Goal: Find specific page/section: Find specific page/section

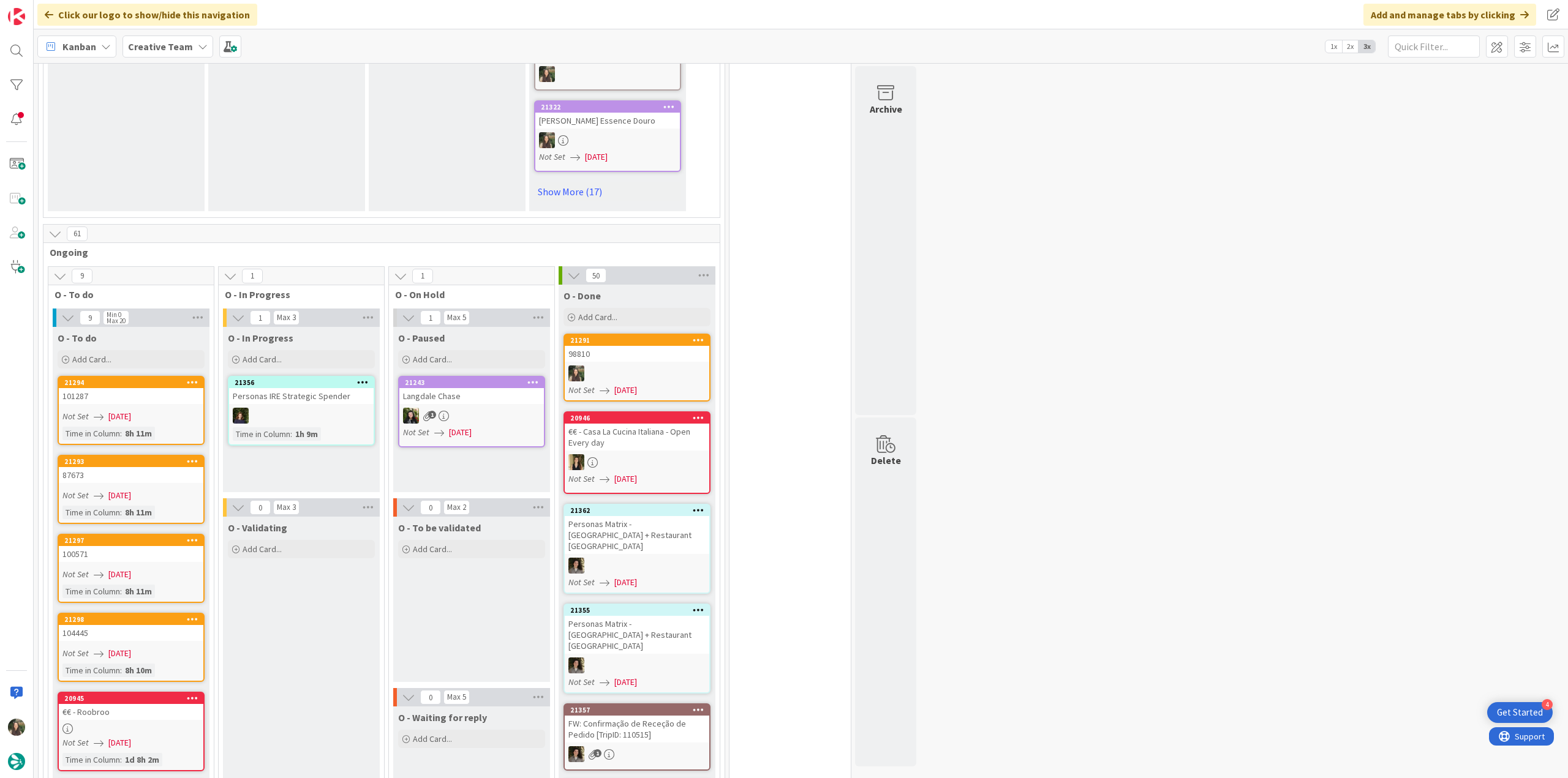
scroll to position [1164, 0]
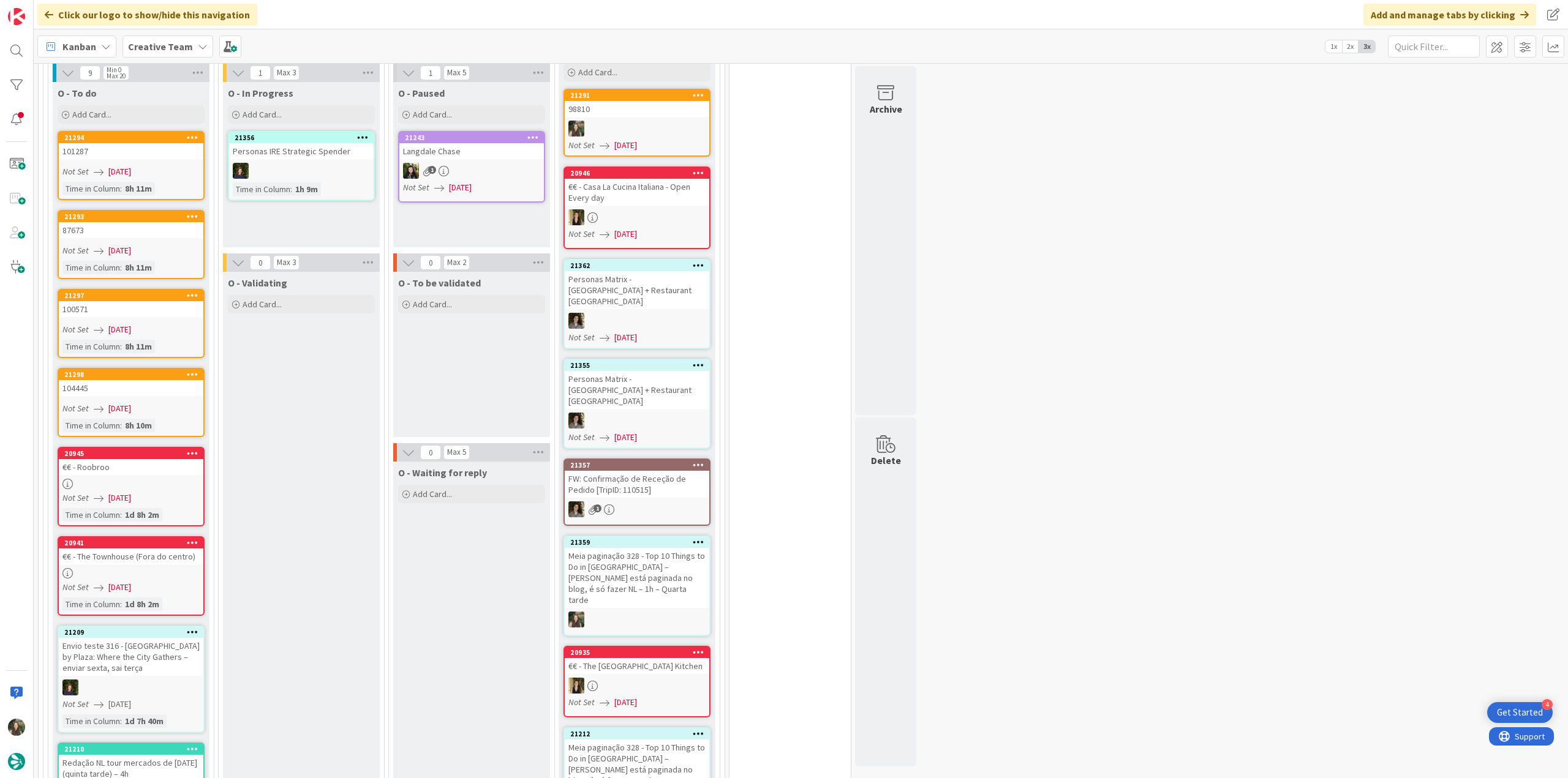
click at [174, 459] on div "€€ - Roobroo" at bounding box center [130, 467] width 144 height 16
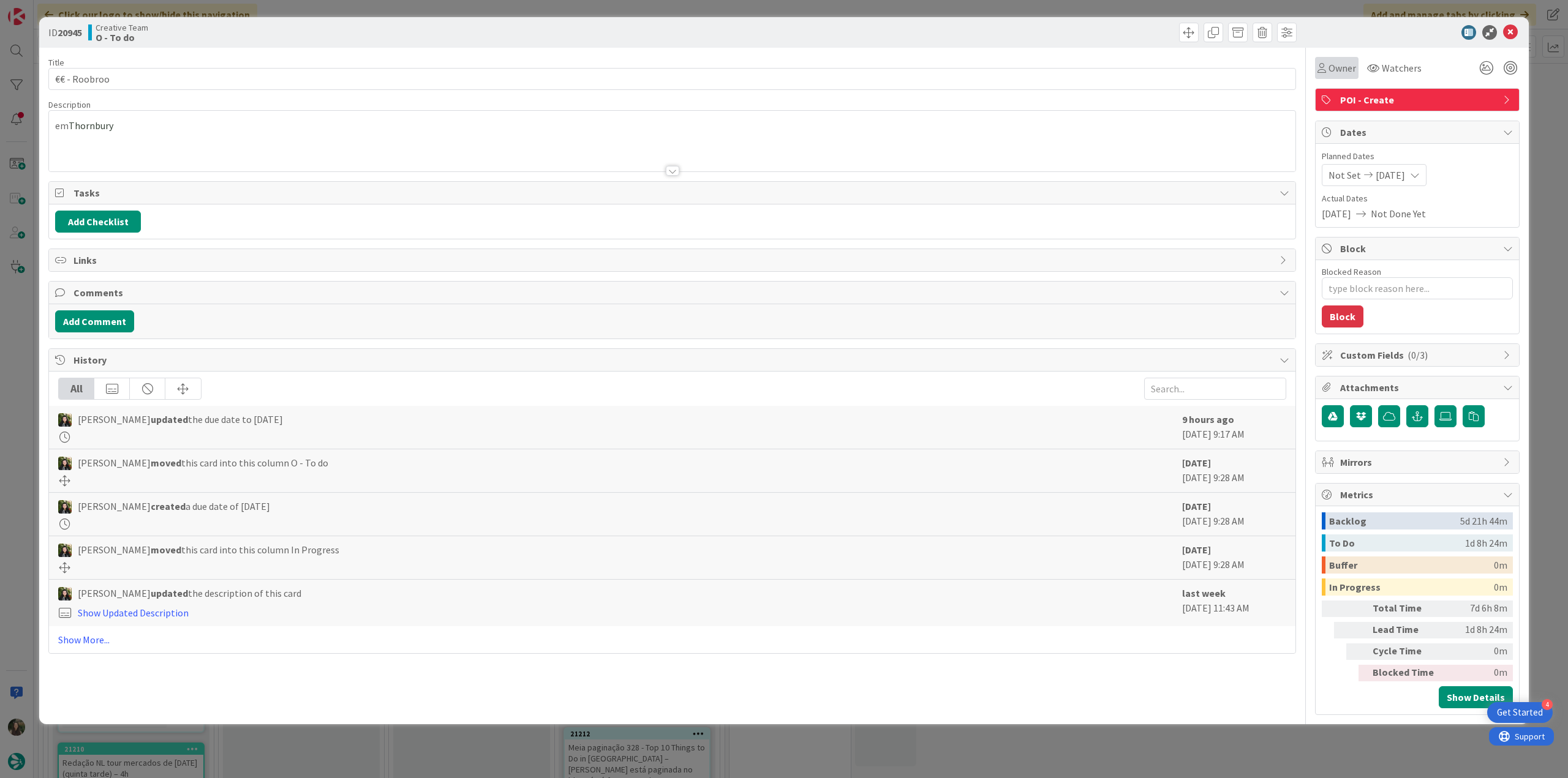
click at [1337, 75] on div "Owner" at bounding box center [1337, 68] width 43 height 22
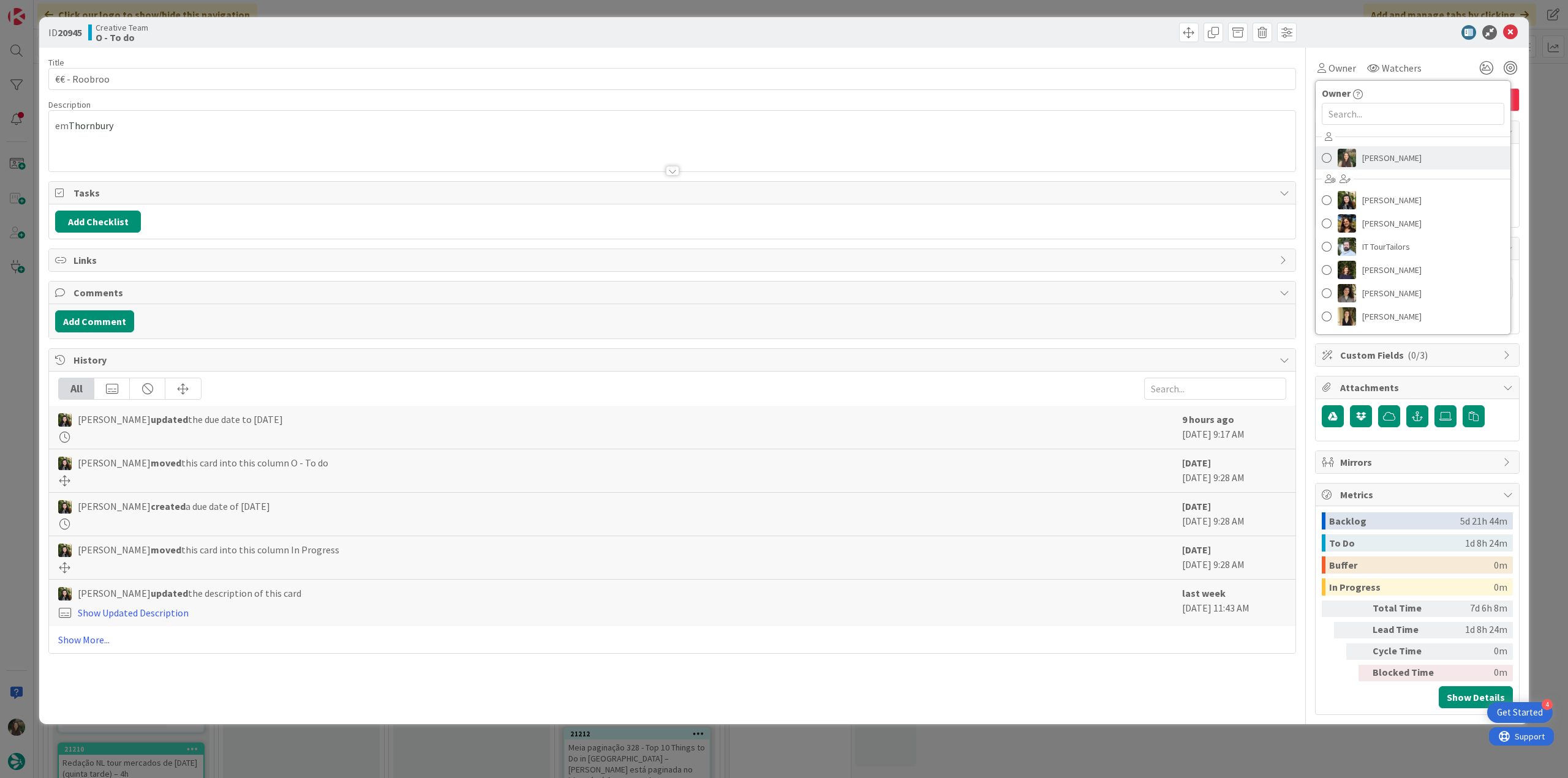
click at [1377, 165] on span "[PERSON_NAME]" at bounding box center [1391, 158] width 59 height 18
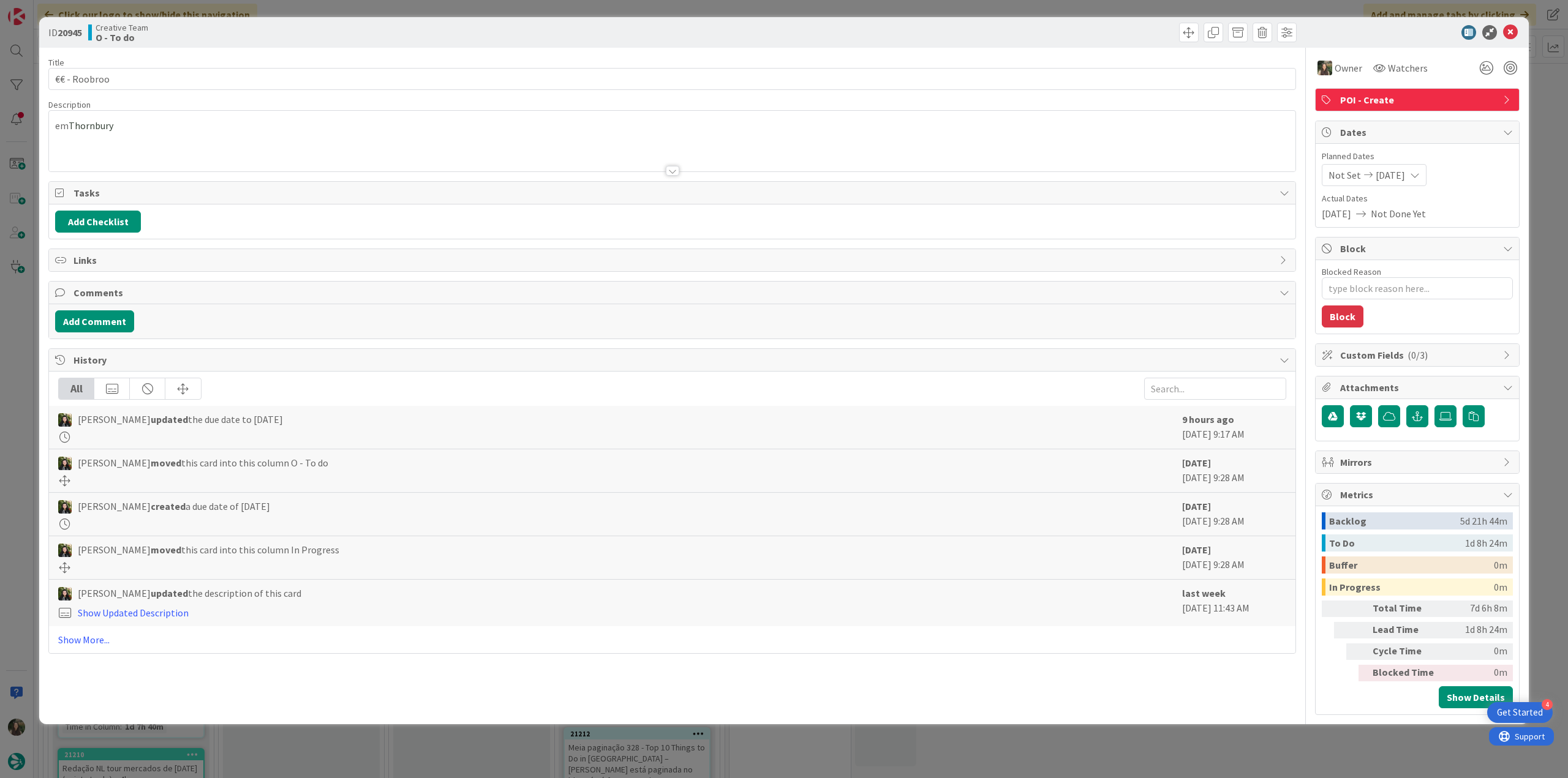
click at [1549, 99] on div "ID 20945 Creative Team O - To do Title 12 / 128 €€ - Roobroo Description [PERSO…" at bounding box center [784, 389] width 1568 height 778
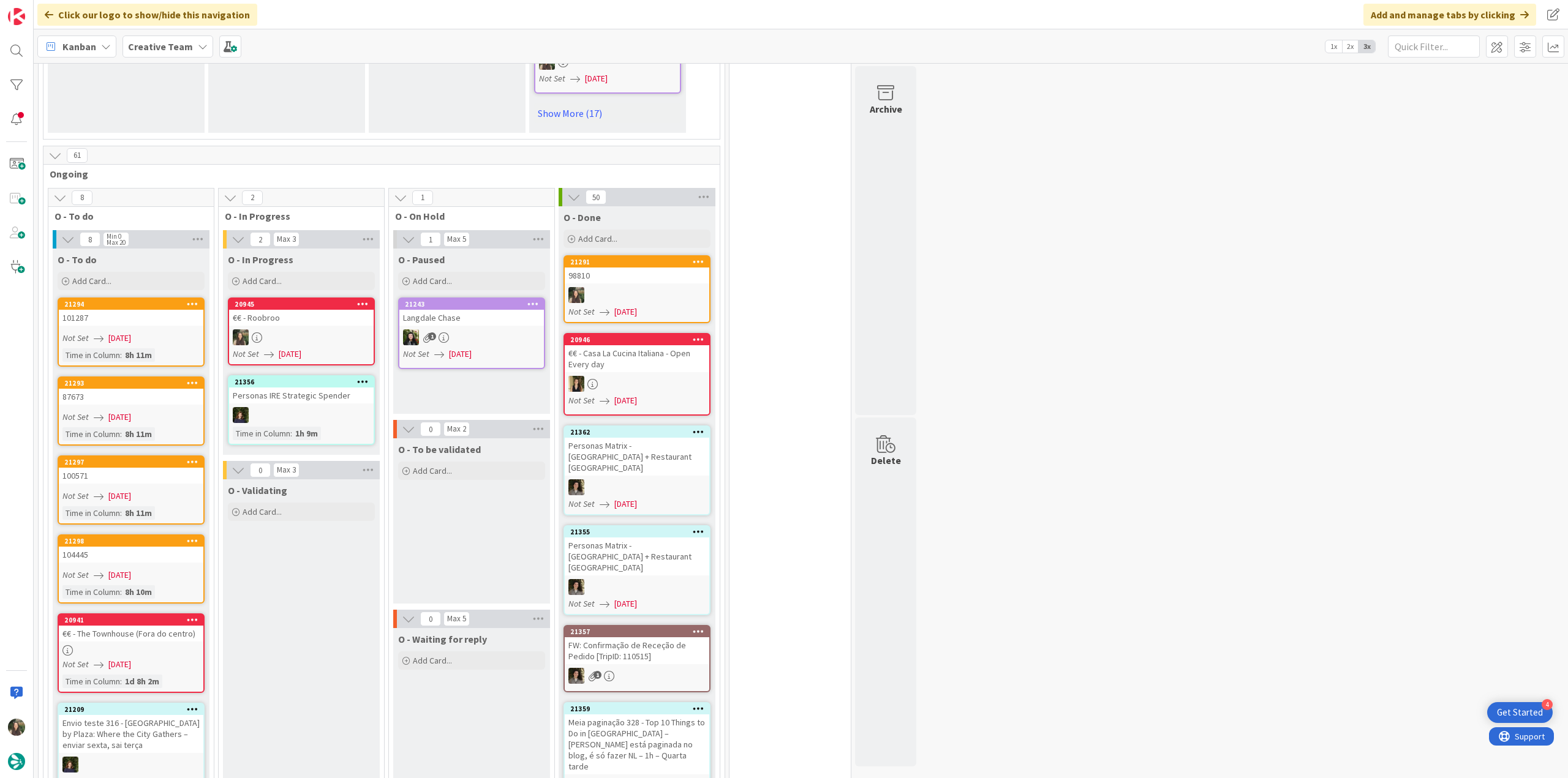
scroll to position [857, 0]
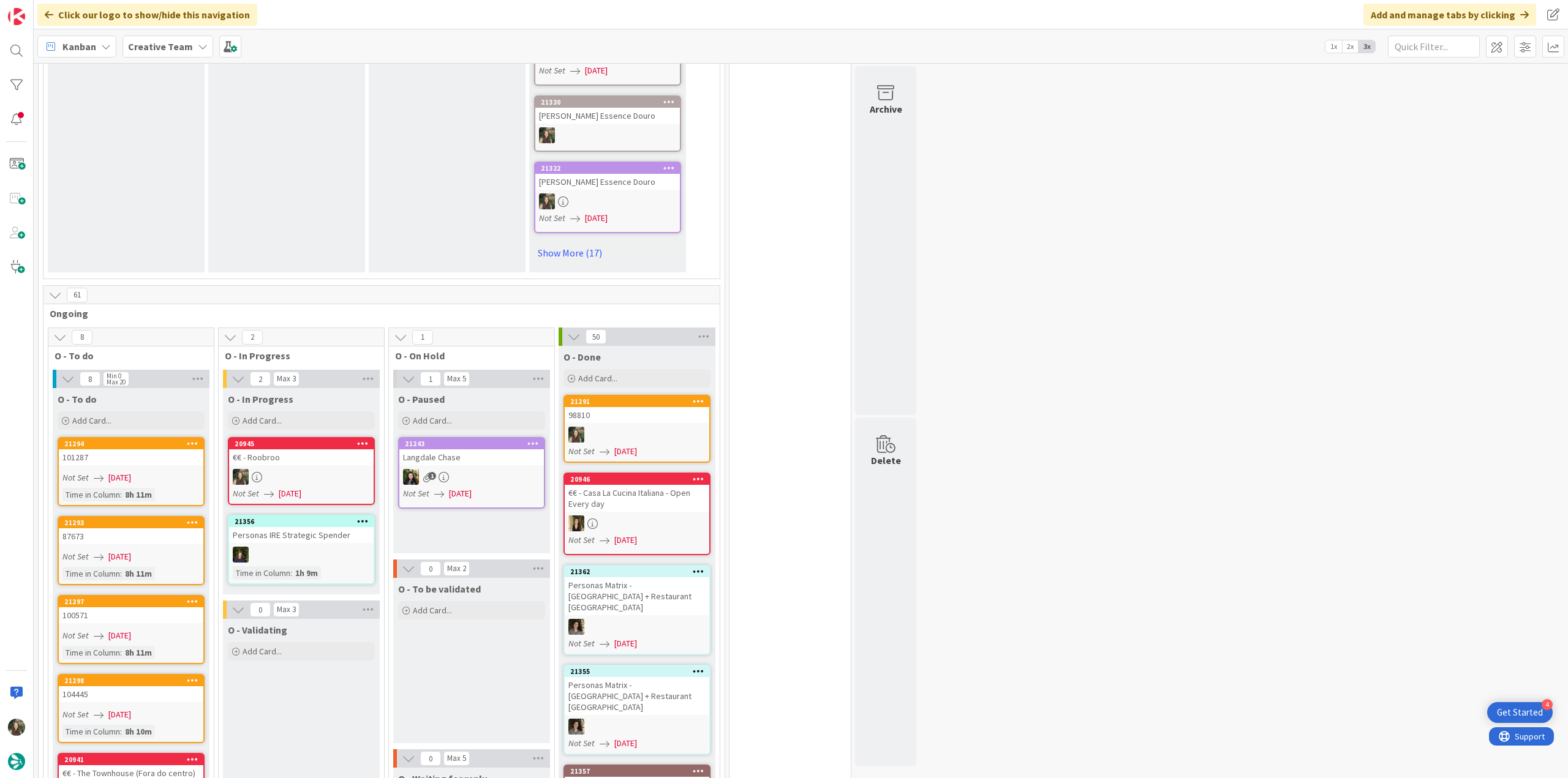
click at [340, 437] on link "20945 €€ - Roobroo Not Set [DATE]" at bounding box center [301, 471] width 147 height 68
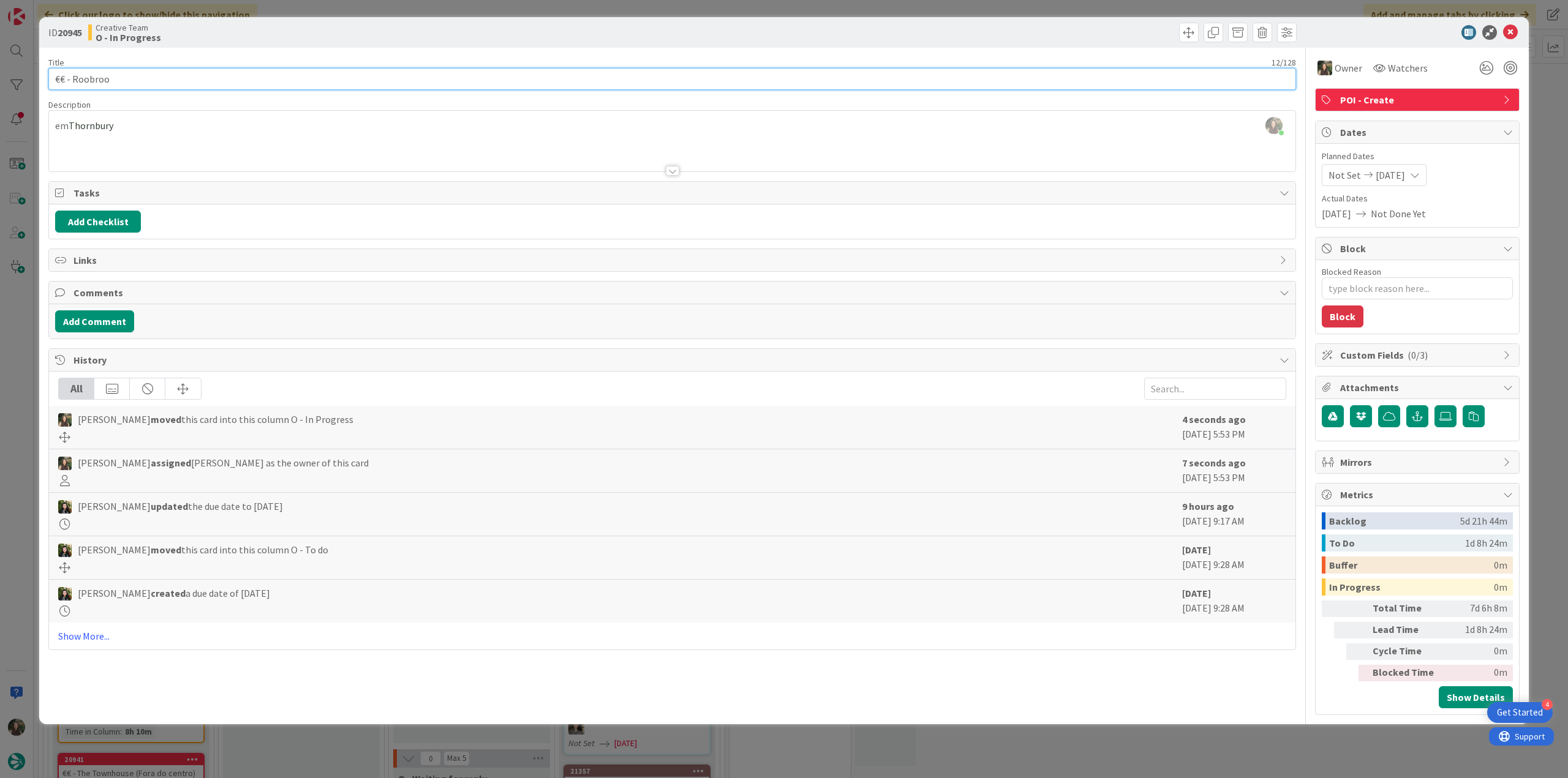
drag, startPoint x: 121, startPoint y: 78, endPoint x: 73, endPoint y: 76, distance: 48.0
click at [73, 76] on input "€€ - Roobroo" at bounding box center [671, 79] width 1247 height 22
click at [98, 128] on div "[PERSON_NAME] just joined [PERSON_NAME][GEOGRAPHIC_DATA]" at bounding box center [671, 141] width 1246 height 61
click at [98, 128] on span at bounding box center [82, 121] width 60 height 15
click at [99, 128] on span at bounding box center [82, 121] width 60 height 15
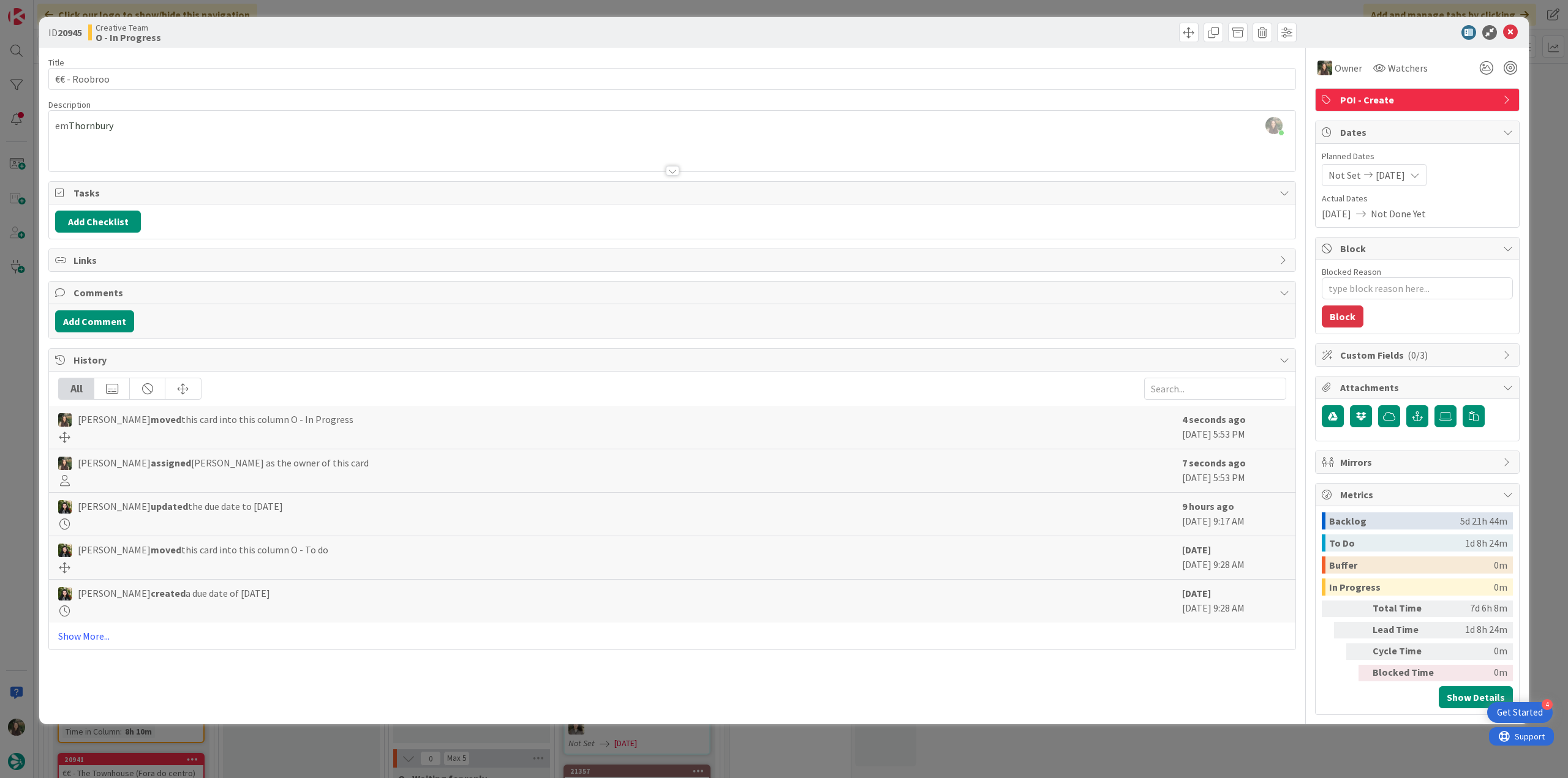
click at [98, 128] on span at bounding box center [82, 121] width 60 height 15
click at [93, 126] on span at bounding box center [82, 121] width 60 height 15
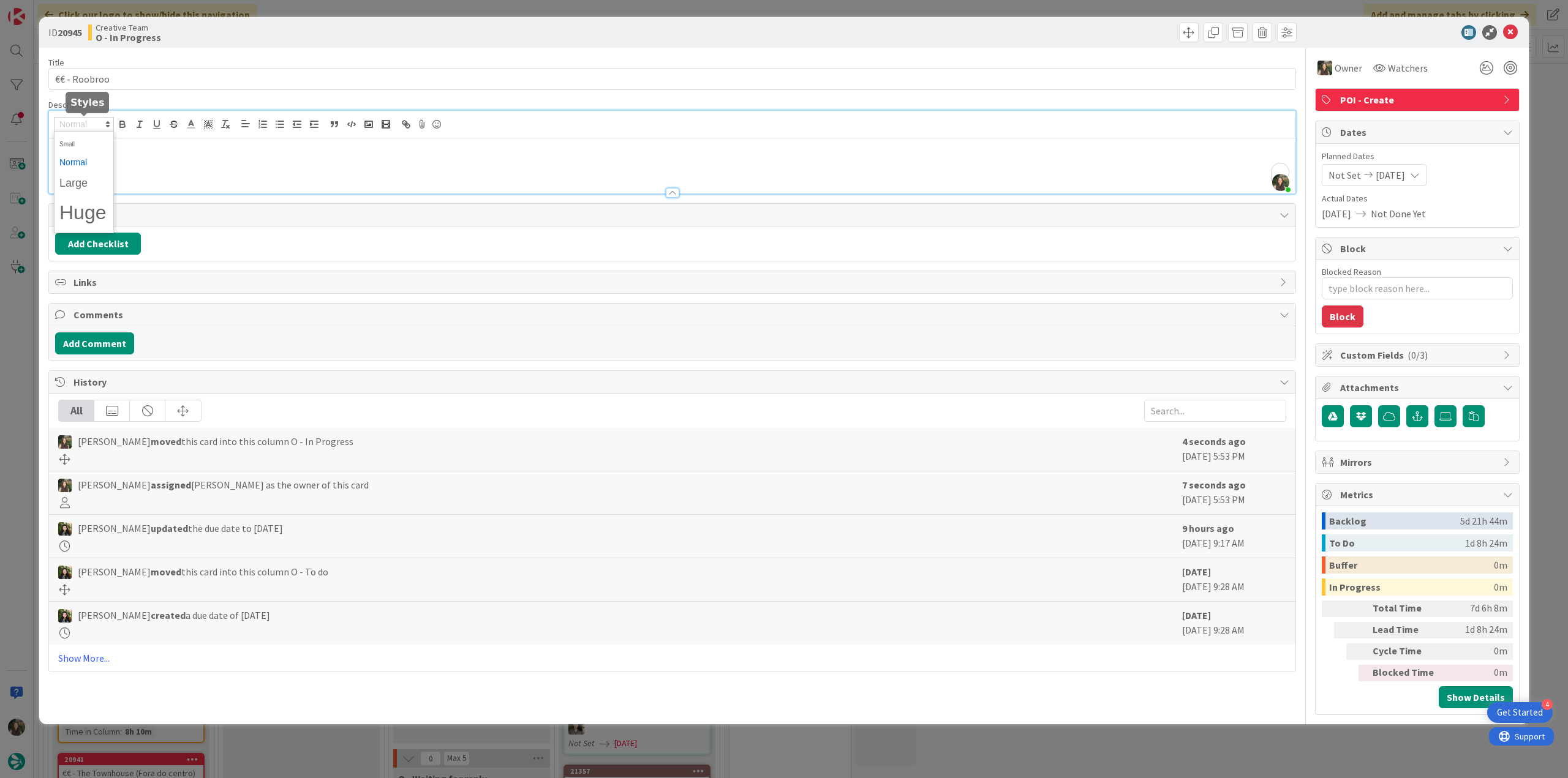
click at [93, 126] on span at bounding box center [84, 124] width 60 height 15
click at [130, 165] on div "[PERSON_NAME][GEOGRAPHIC_DATA]" at bounding box center [671, 166] width 1246 height 55
click at [96, 153] on span "Thornbury" at bounding box center [91, 148] width 45 height 13
copy span "Thornbury"
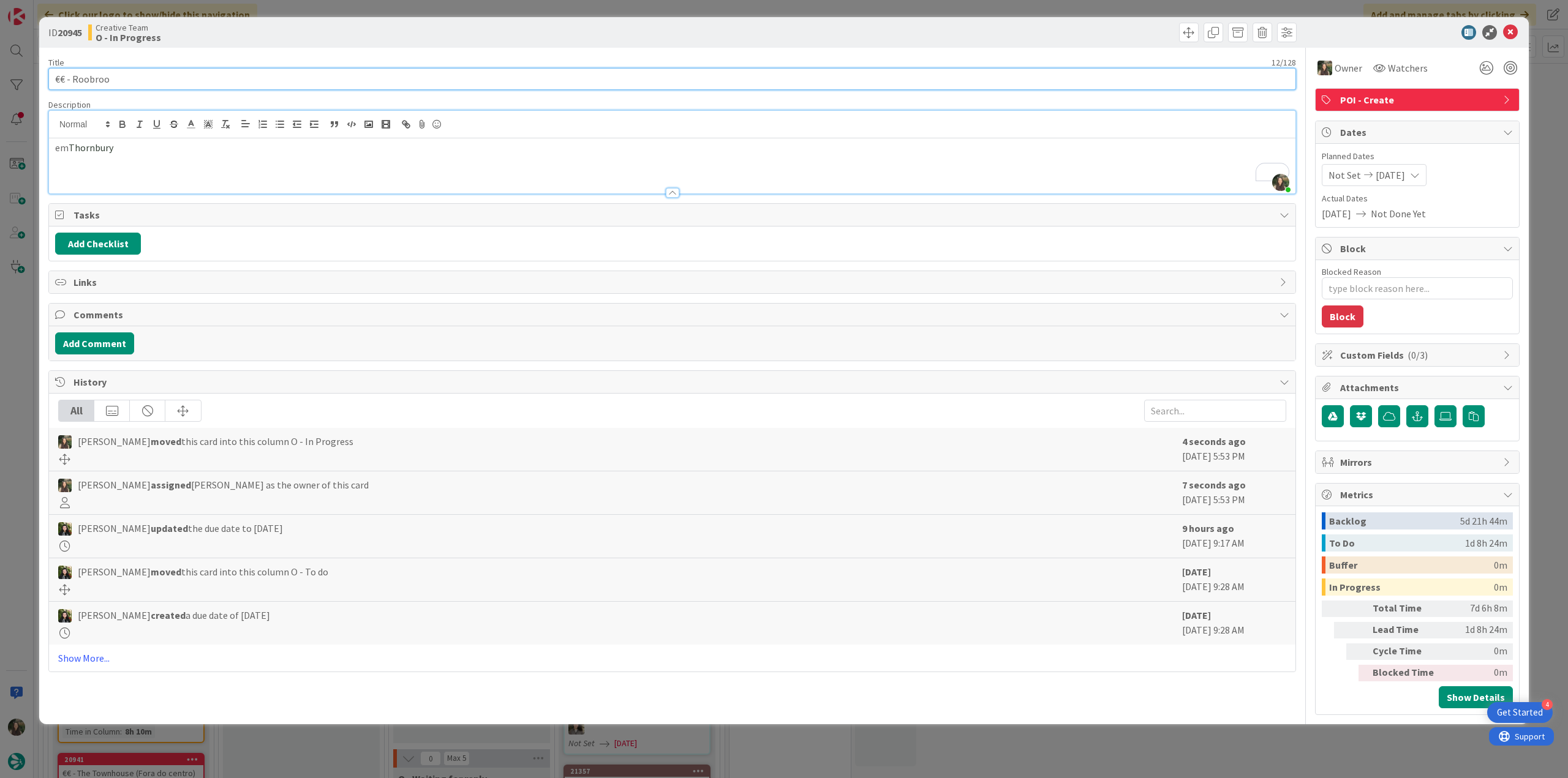
click at [99, 75] on input "€€ - Roobroo" at bounding box center [671, 79] width 1247 height 22
click at [122, 78] on input "€€ - Roobroo" at bounding box center [671, 79] width 1247 height 22
drag, startPoint x: 122, startPoint y: 78, endPoint x: 32, endPoint y: 86, distance: 90.4
click at [28, 81] on div "ID 20945 Creative Team O - In Progress Title 12 / 128 €€ - Roobroo Description …" at bounding box center [784, 389] width 1568 height 778
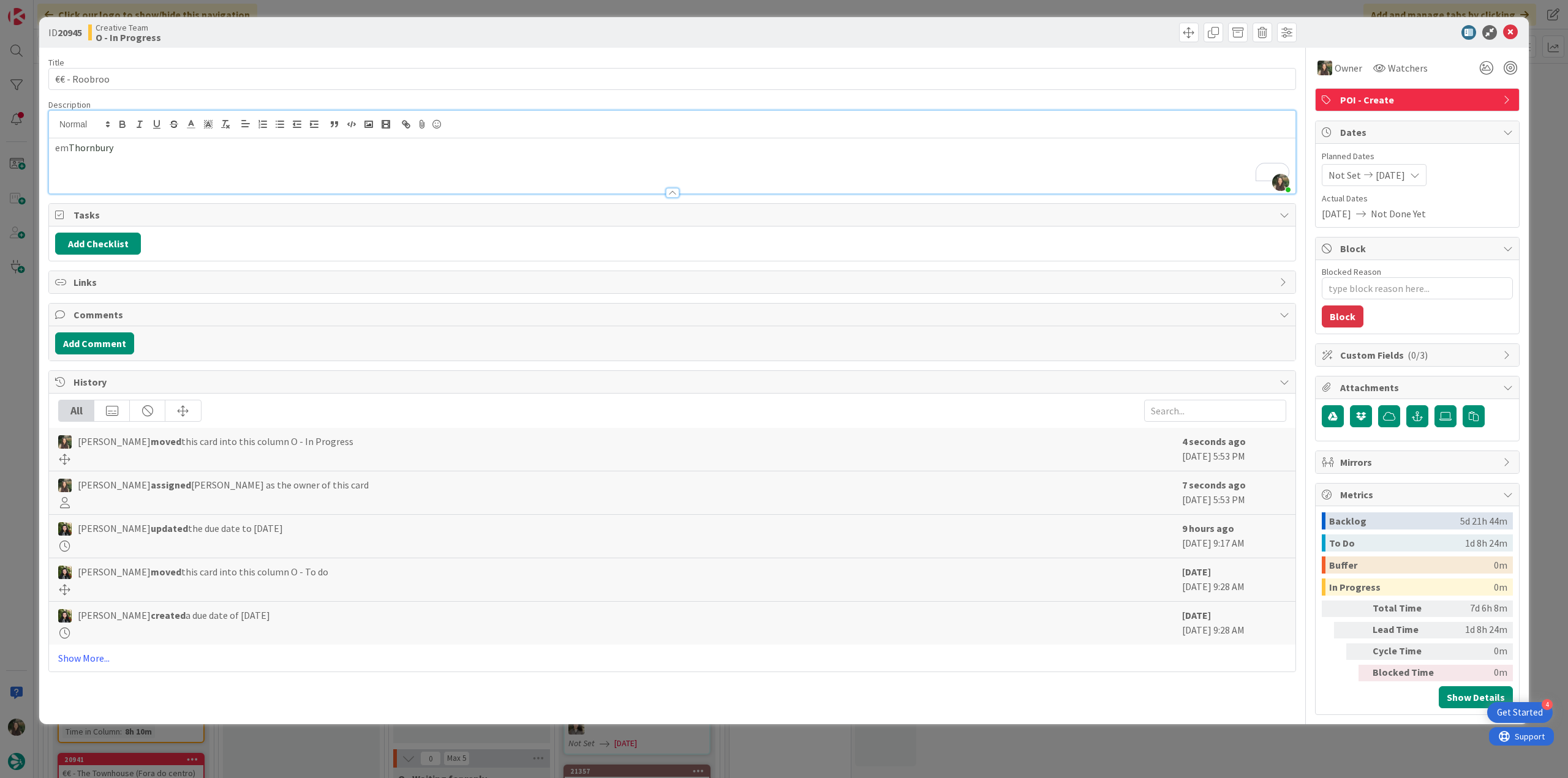
click at [93, 149] on span "Thornbury" at bounding box center [91, 148] width 45 height 13
copy span "Thornbury"
click at [25, 310] on div "ID 20945 Creative Team O - In Progress Title 12 / 128 €€ - Roobroo Description …" at bounding box center [784, 389] width 1568 height 778
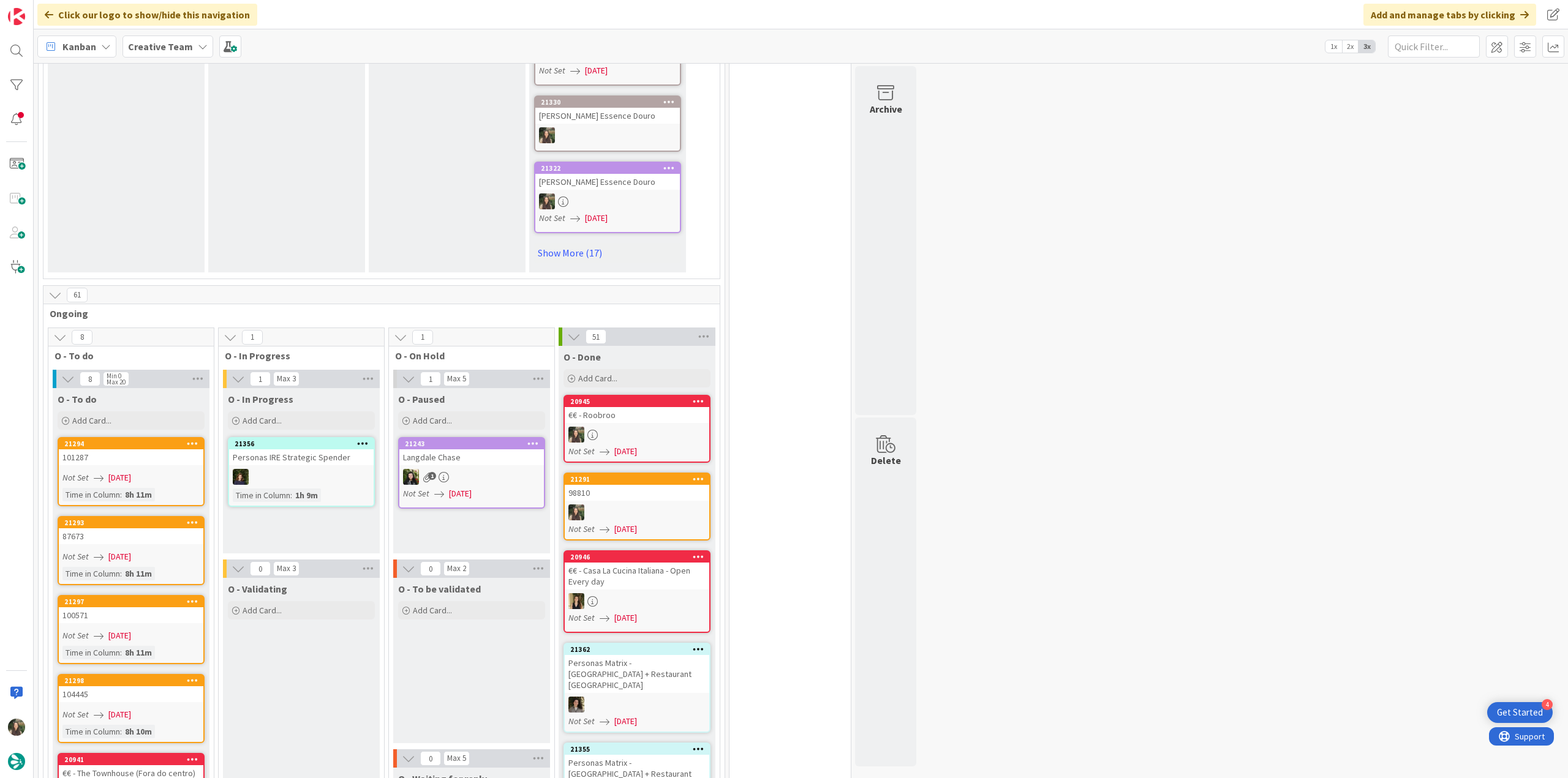
click at [645, 407] on div "€€ - Roobroo" at bounding box center [637, 415] width 144 height 16
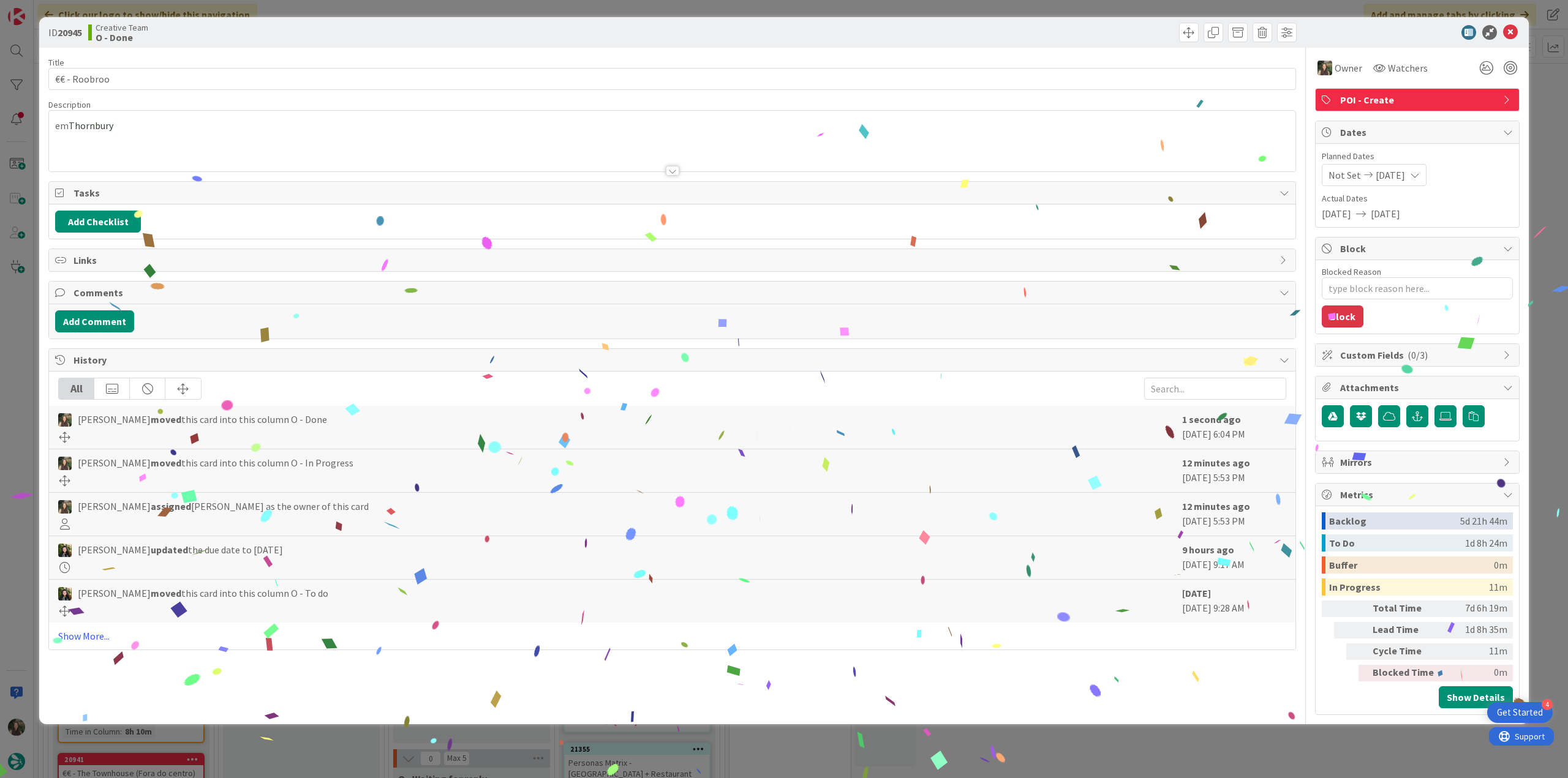
click at [1321, 753] on div "ID 20945 Creative Team O - Done Title 12 / 128 €€ - Roobroo Description [PERSON…" at bounding box center [784, 389] width 1568 height 778
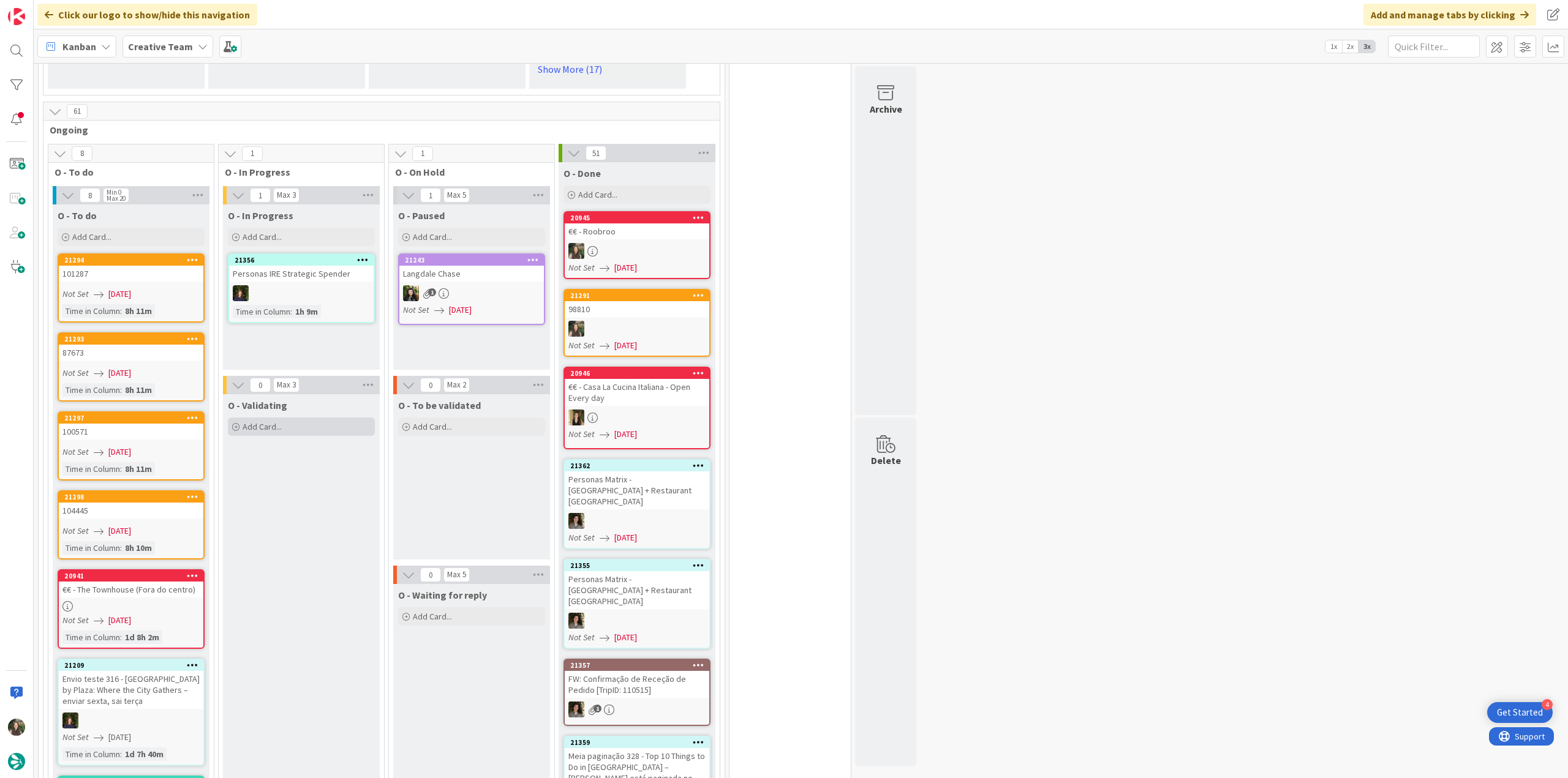
scroll to position [1164, 0]
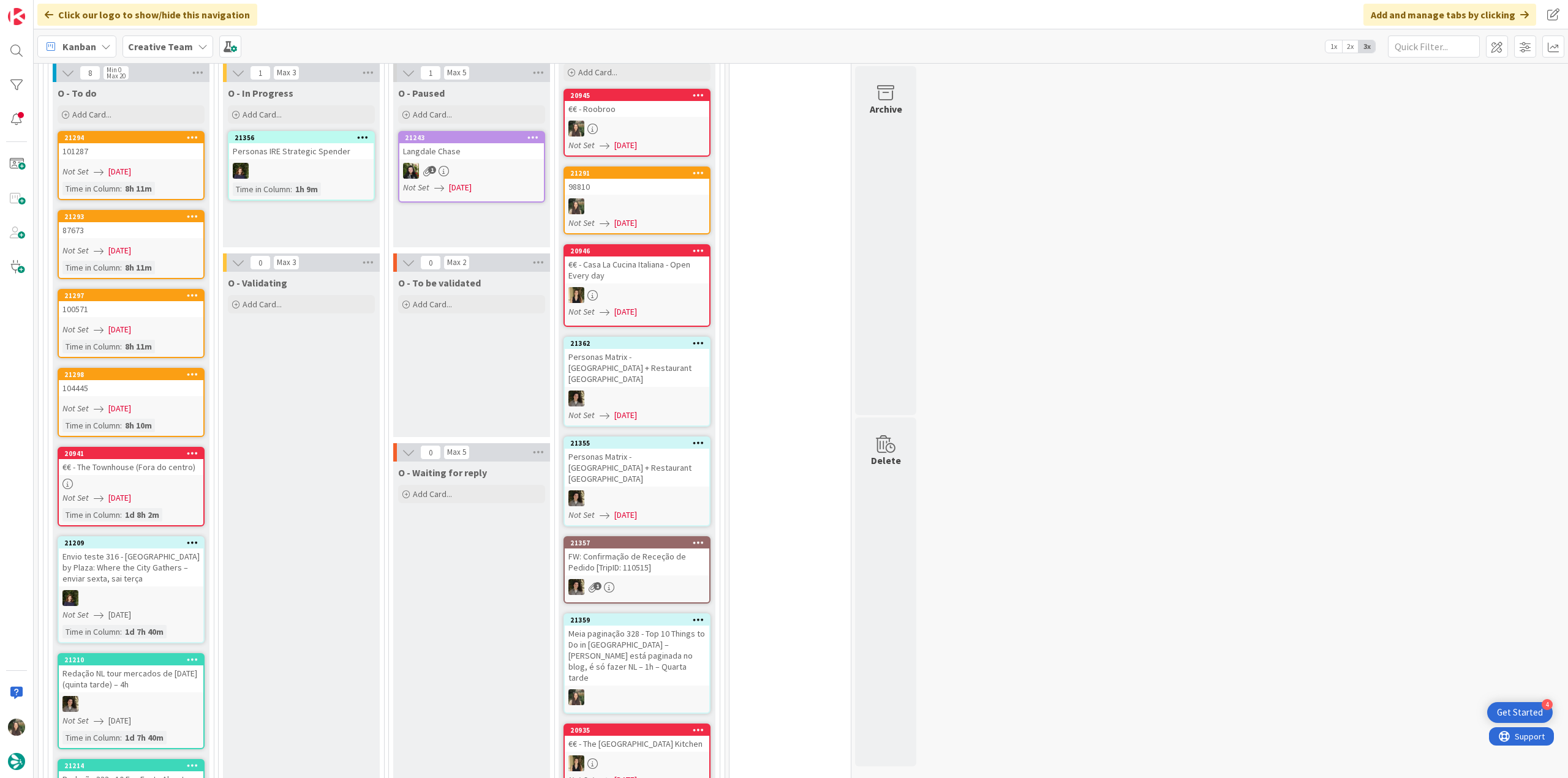
click at [181, 459] on div "€€ - The Townhouse (Fora do centro)" at bounding box center [130, 467] width 144 height 16
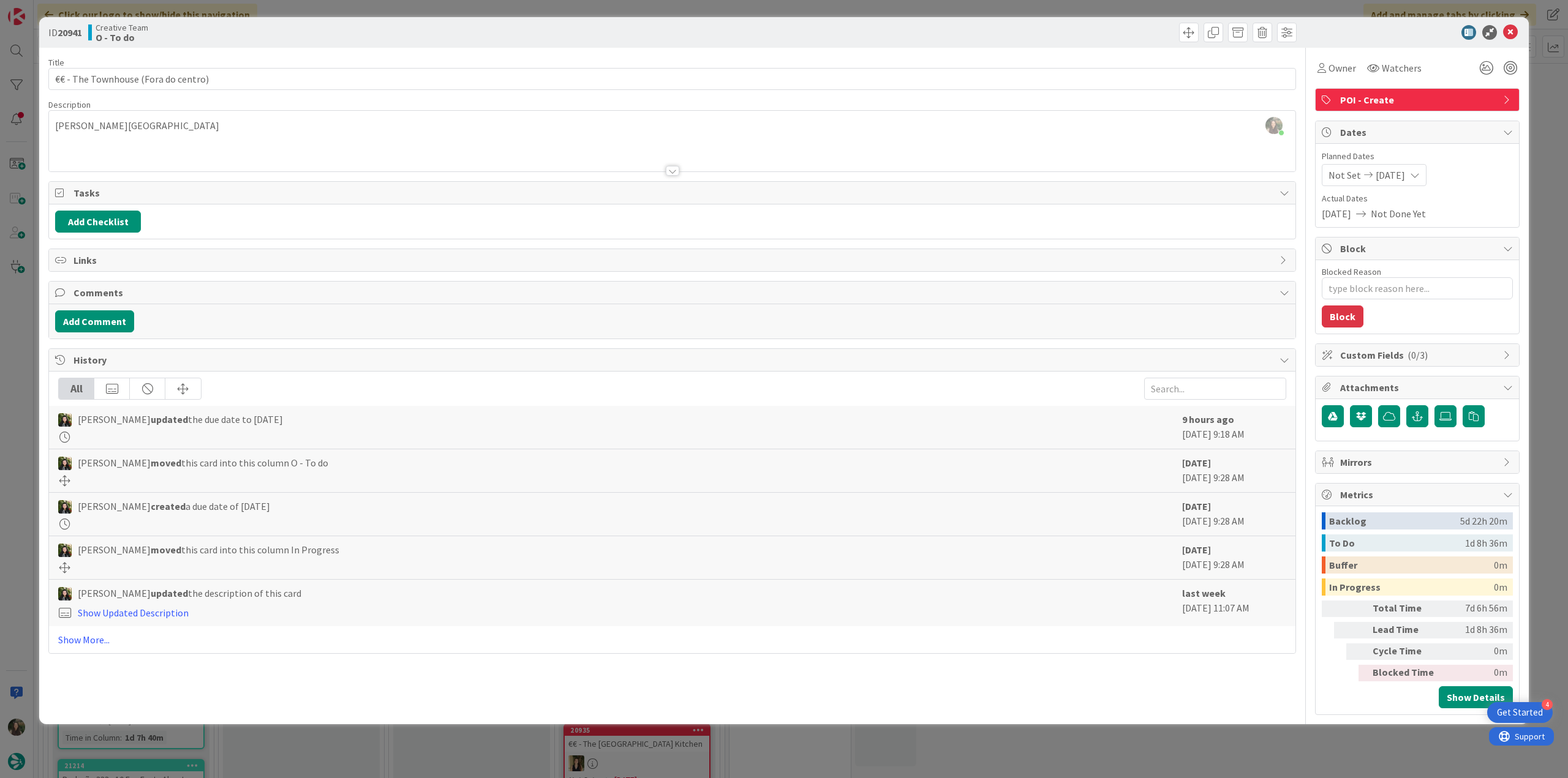
click at [17, 397] on div "ID 20941 Creative Team O - To do Title 35 / 128 €€ - The Townhouse (Fora do cen…" at bounding box center [784, 389] width 1568 height 778
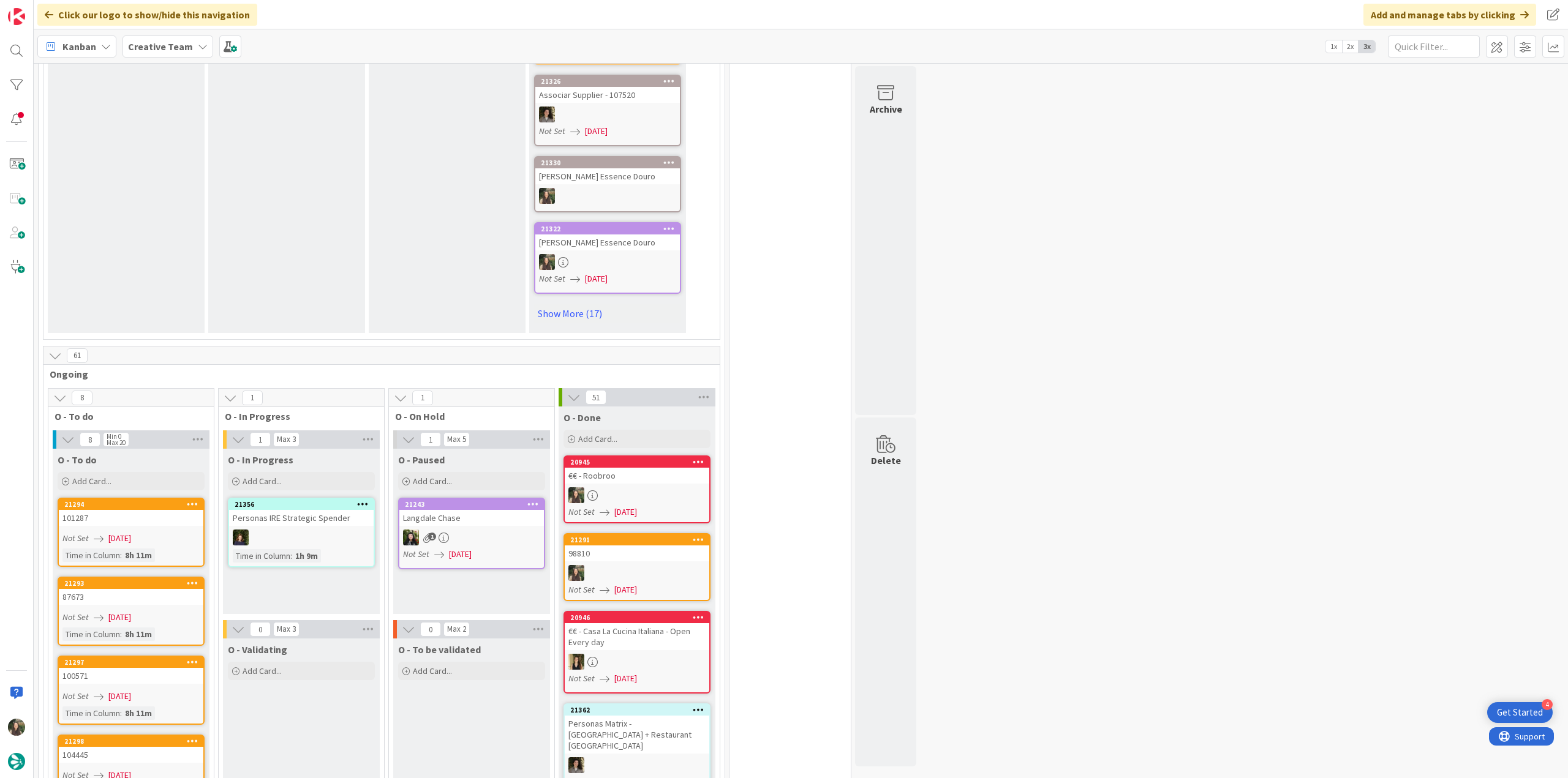
scroll to position [919, 0]
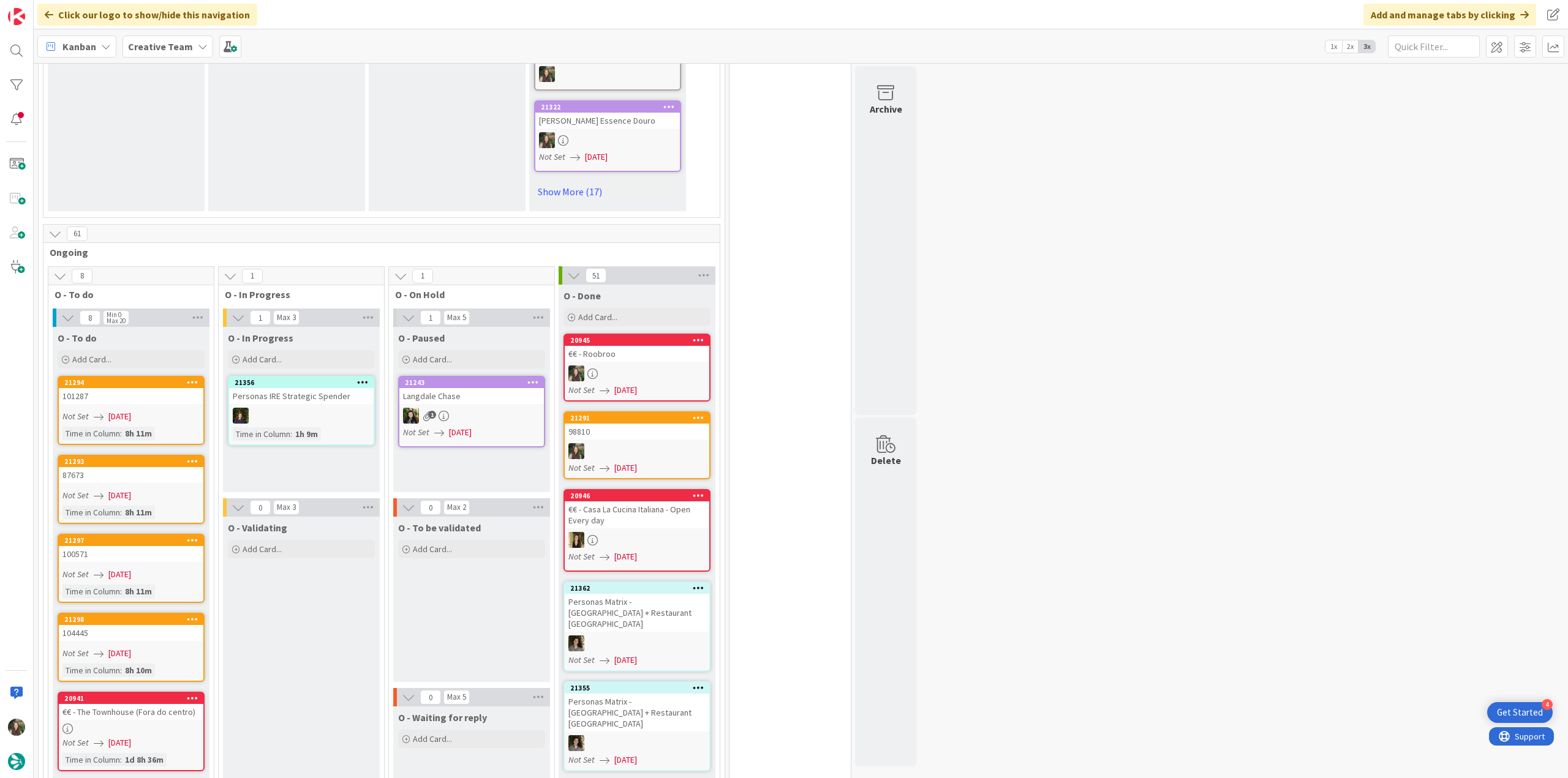
click at [168, 625] on div "104445" at bounding box center [130, 633] width 144 height 16
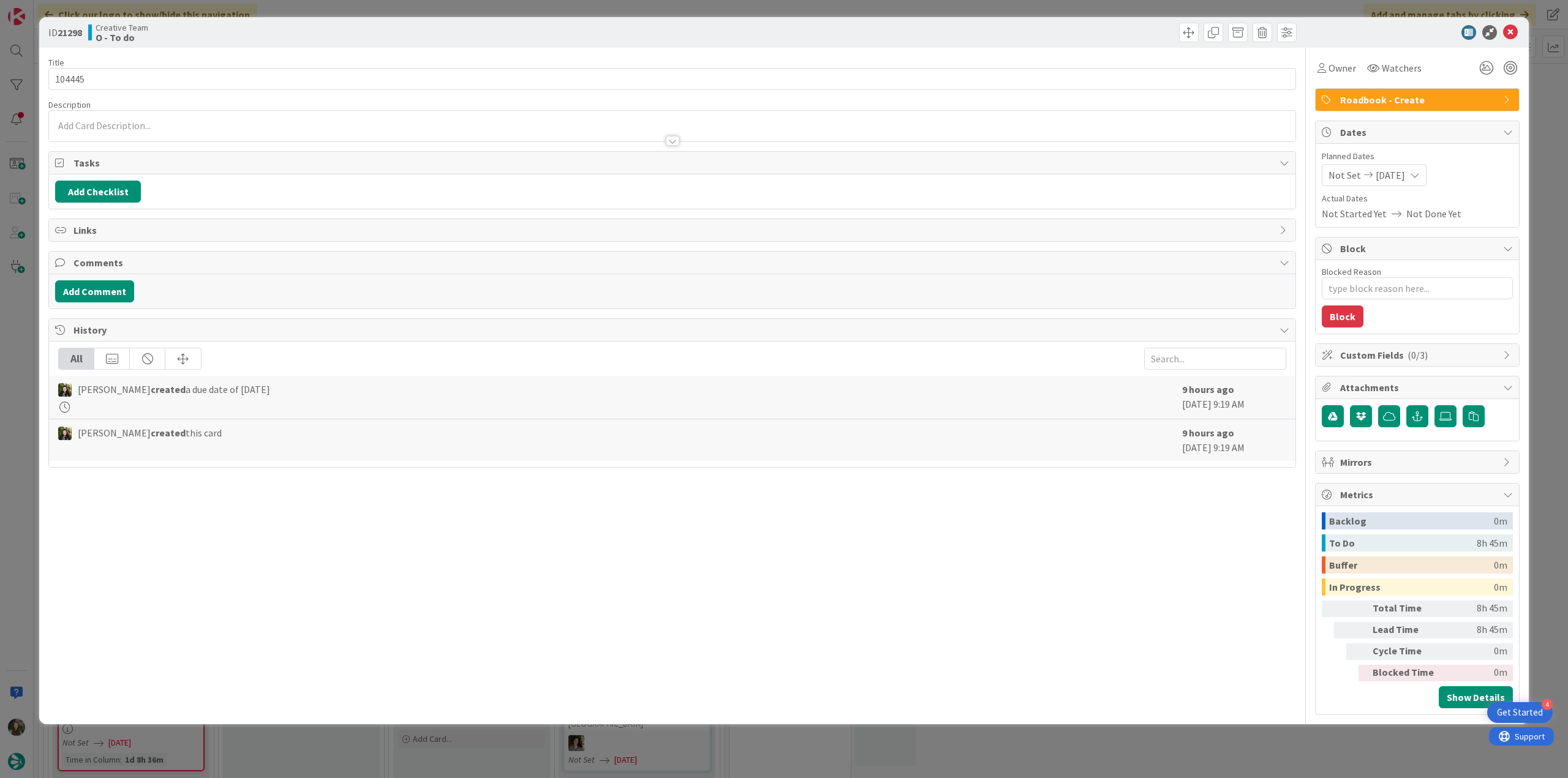
drag, startPoint x: 26, startPoint y: 437, endPoint x: 32, endPoint y: 432, distance: 7.8
click at [26, 436] on div "ID 21298 Creative Team O - To do Title 6 / 128 104445 Description Owner Watcher…" at bounding box center [784, 389] width 1568 height 778
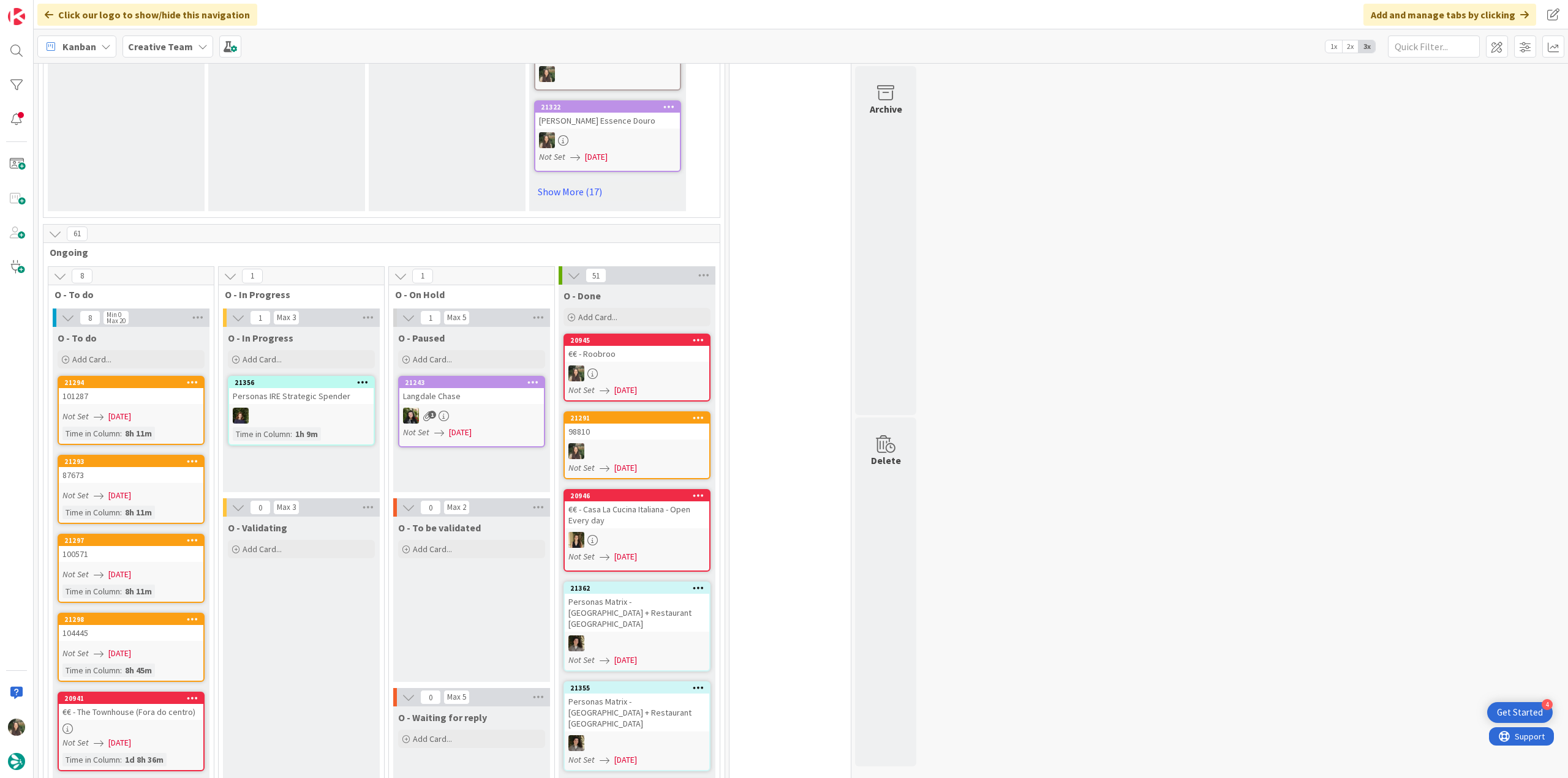
click at [142, 534] on link "21297 100571 Not Set [DATE] Time in [GEOGRAPHIC_DATA] : 8h 11m" at bounding box center [131, 568] width 147 height 69
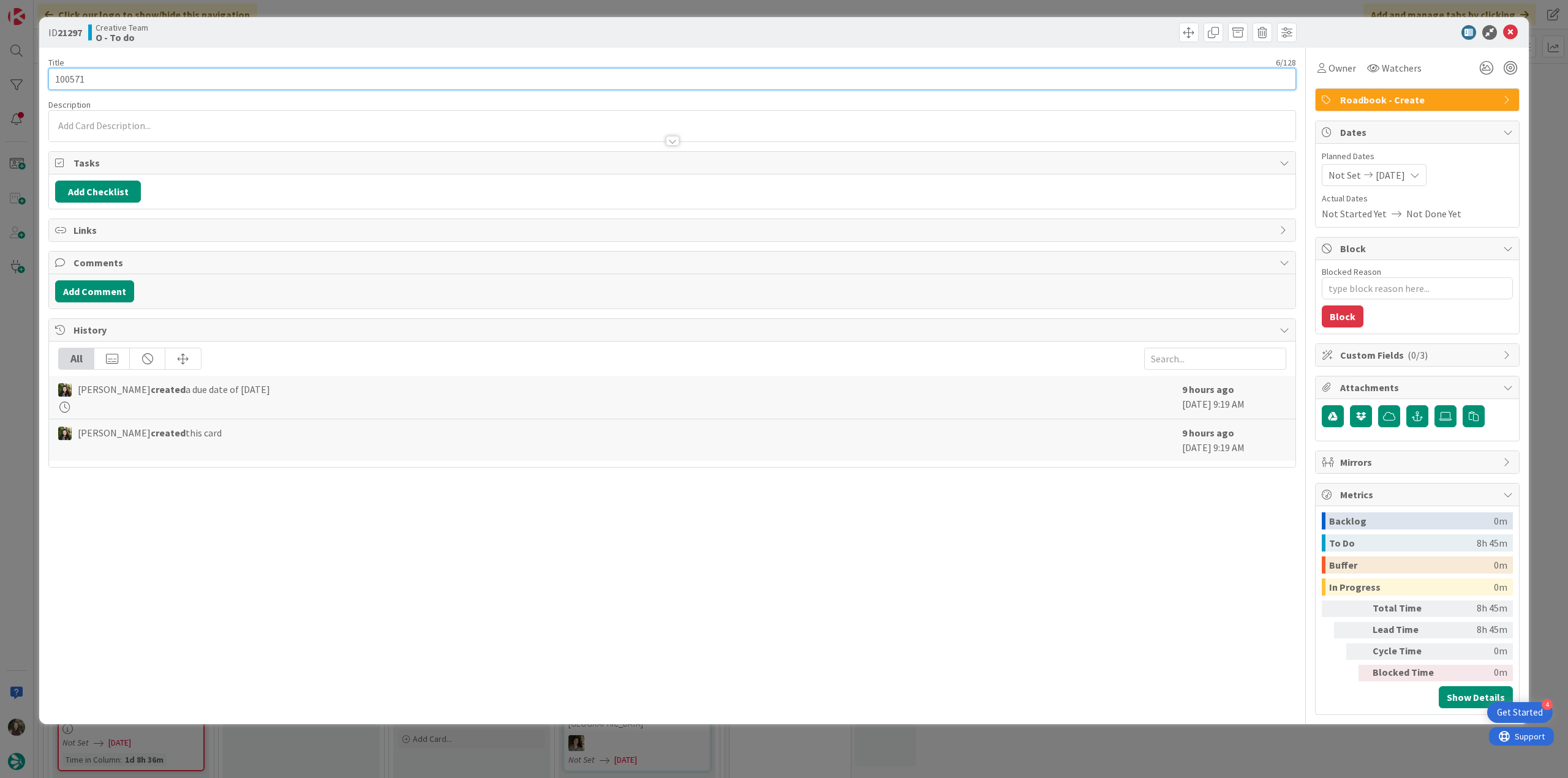
click at [69, 76] on input "100571" at bounding box center [671, 79] width 1247 height 22
click at [29, 315] on div "ID 21297 Creative Team O - To do Title 6 / 128 100571 Description [PERSON_NAME]…" at bounding box center [784, 389] width 1568 height 778
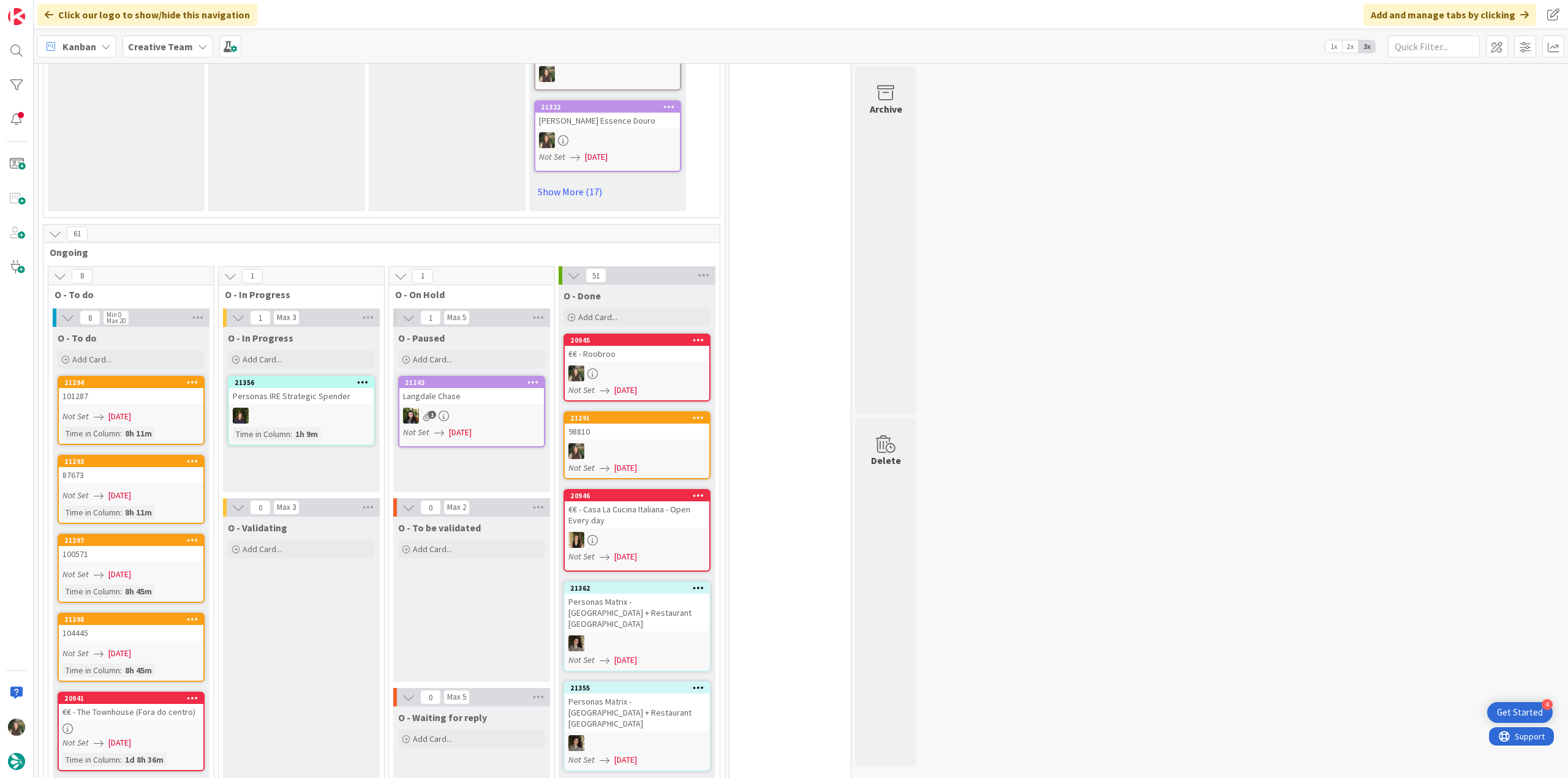
click at [142, 455] on link "21293 87673 Not Set [DATE] Time in [GEOGRAPHIC_DATA] : 8h 11m" at bounding box center [131, 489] width 147 height 69
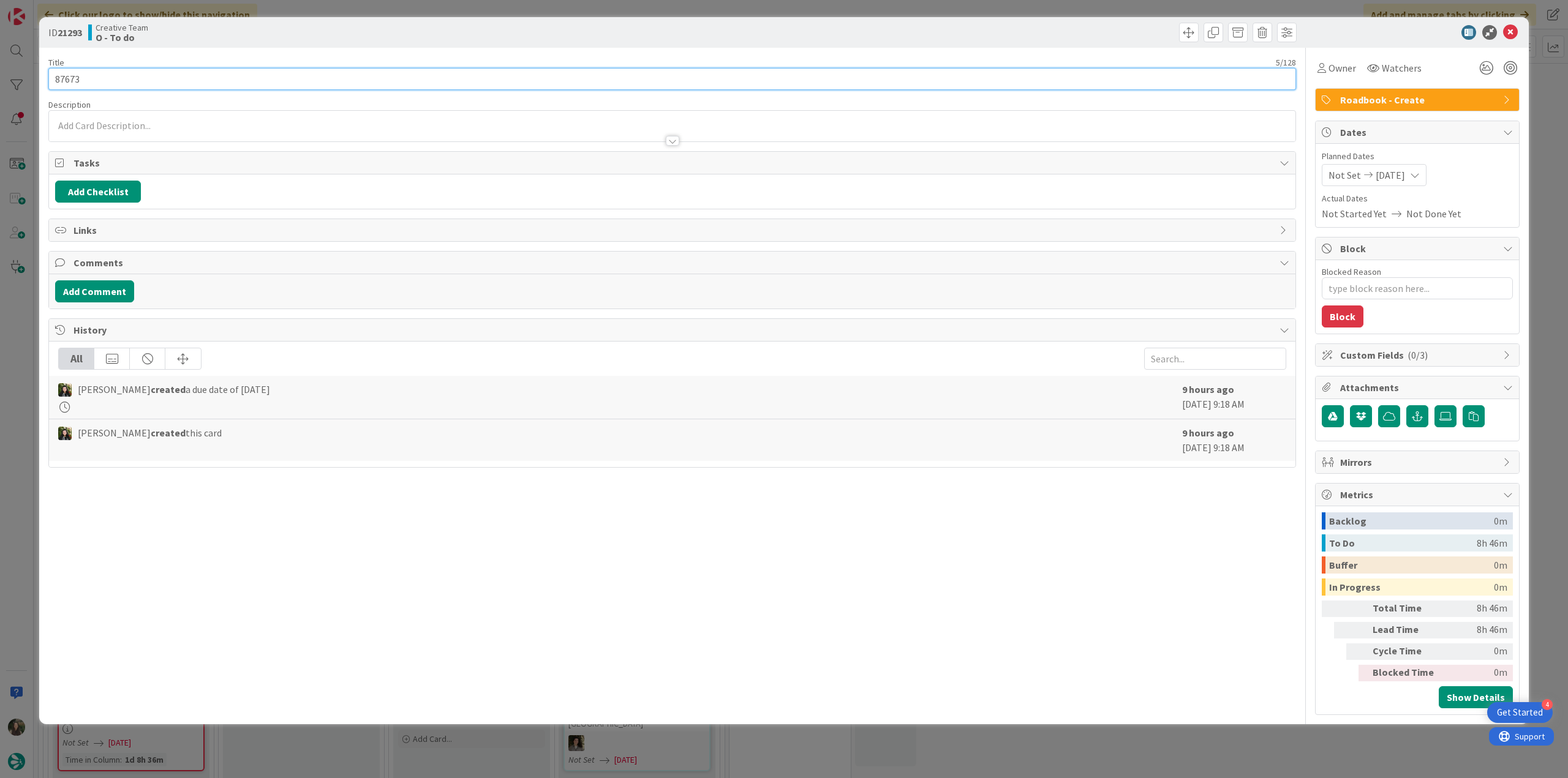
click at [67, 83] on input "87673" at bounding box center [671, 79] width 1247 height 22
click at [13, 470] on div "ID 21293 Creative Team O - To do Title 5 / 128 87673 Description [PERSON_NAME] …" at bounding box center [784, 389] width 1568 height 778
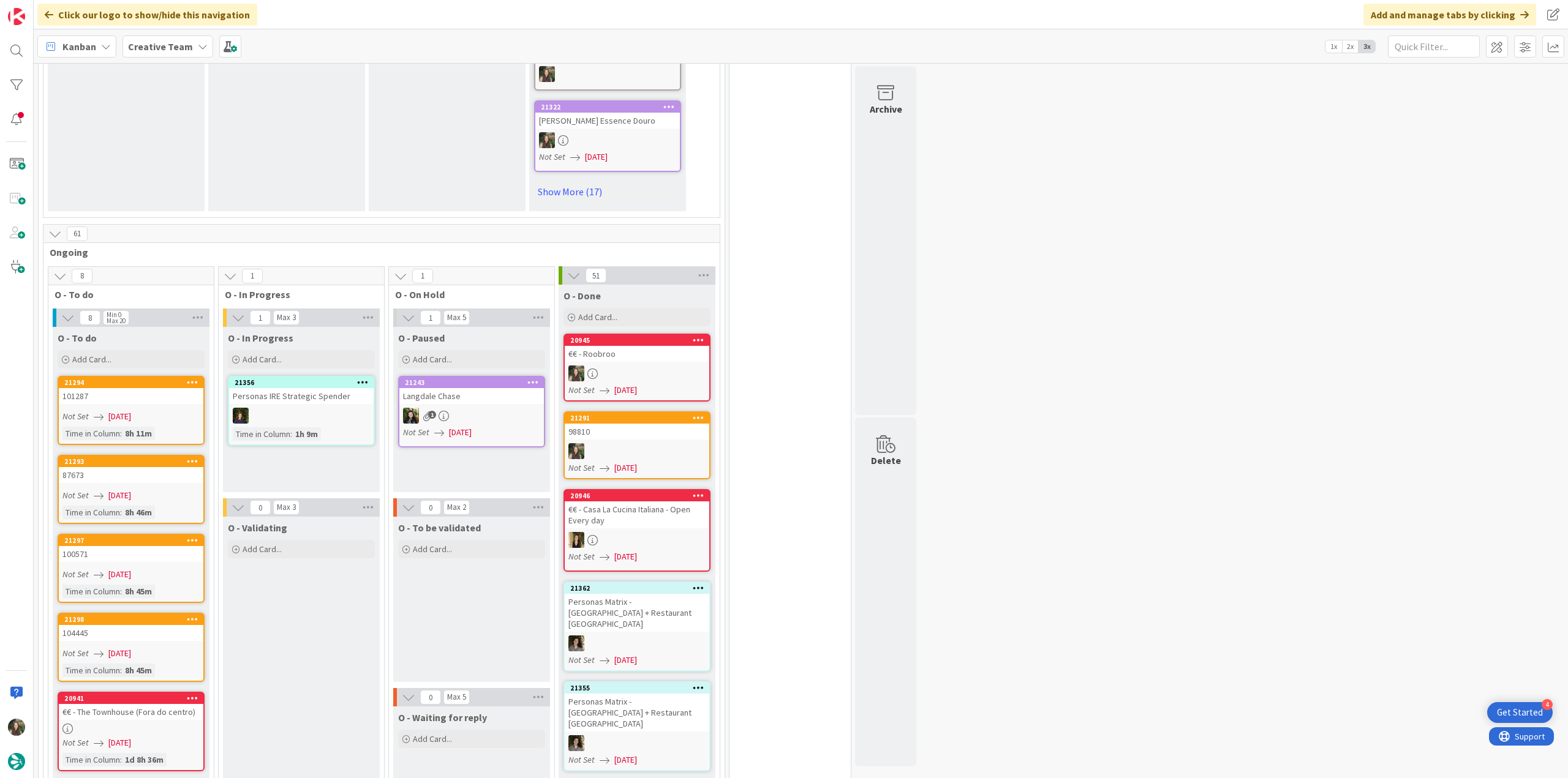
scroll to position [1164, 0]
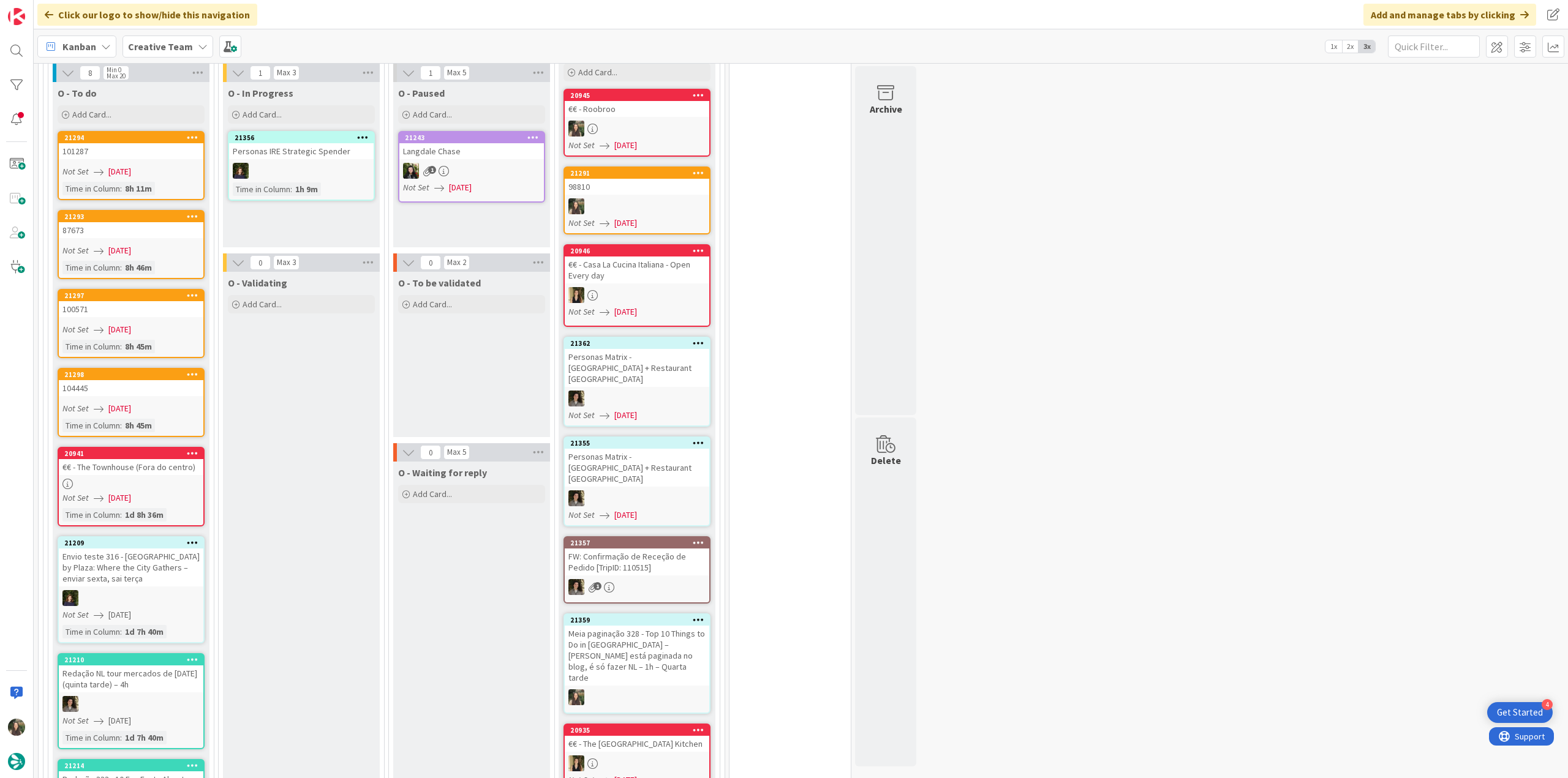
click at [147, 380] on div "104445" at bounding box center [130, 388] width 144 height 16
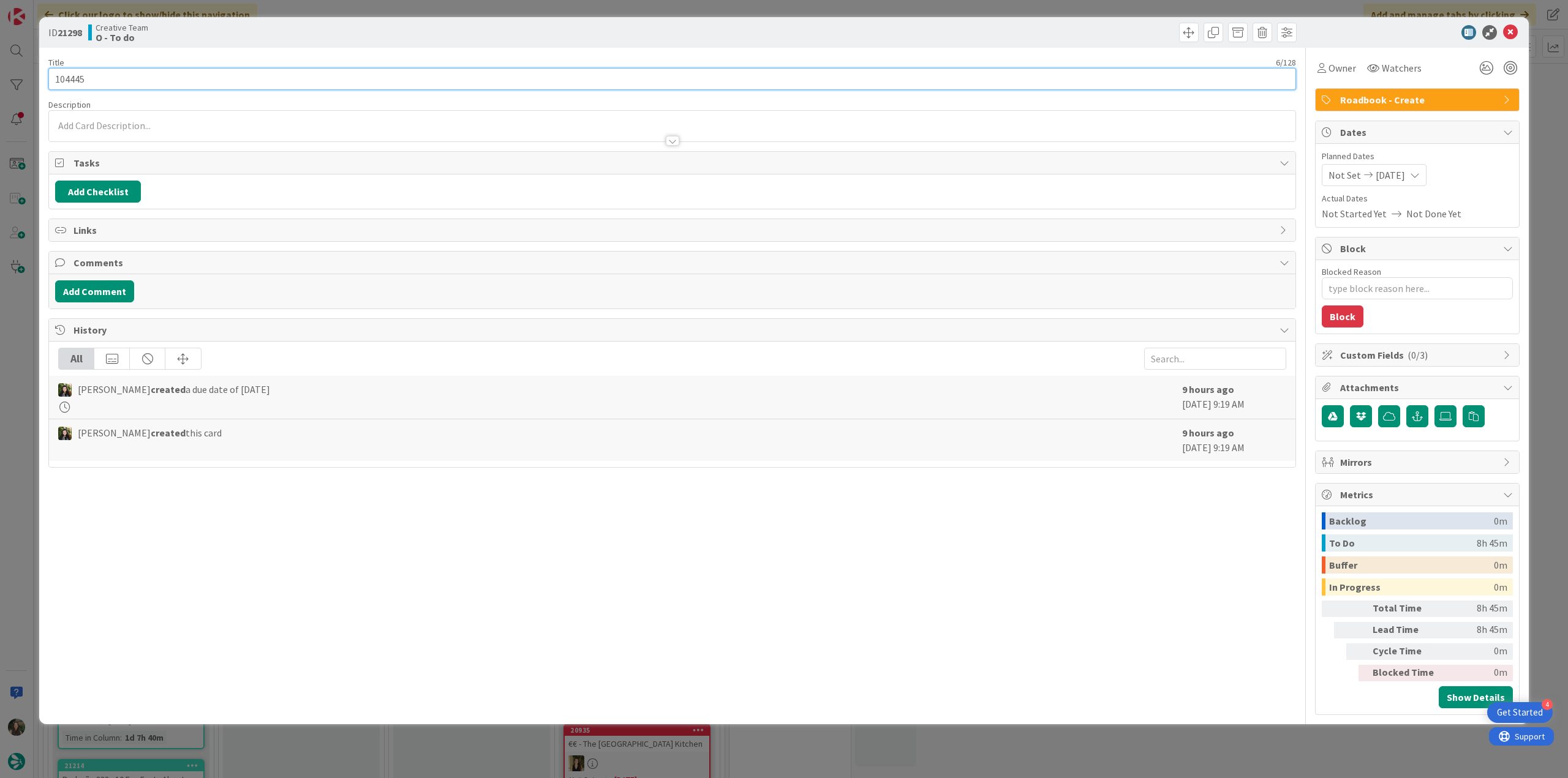
click at [77, 79] on input "104445" at bounding box center [671, 79] width 1247 height 22
click at [1340, 75] on span "Owner" at bounding box center [1342, 68] width 28 height 15
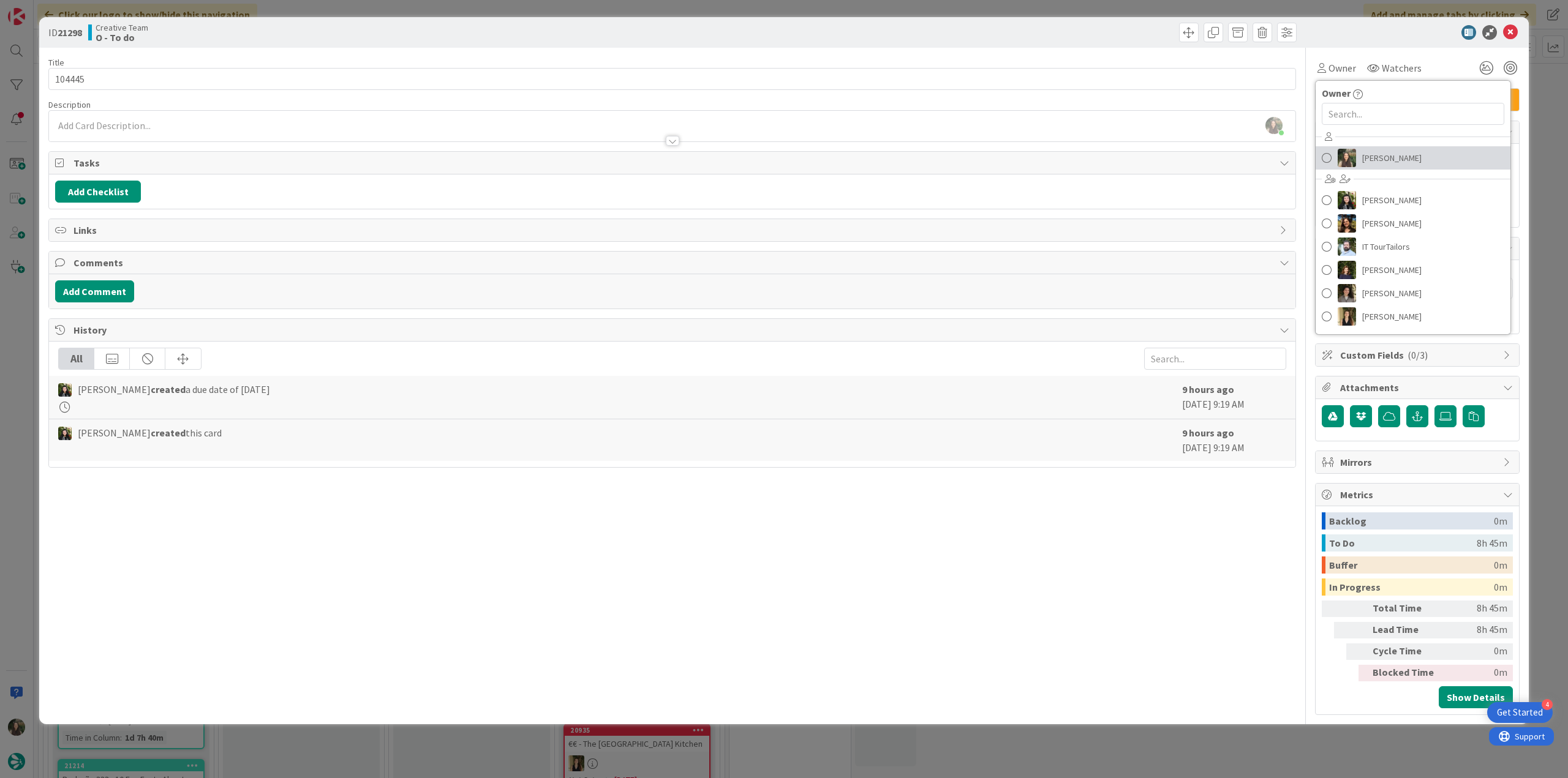
click at [1359, 160] on link "[PERSON_NAME]" at bounding box center [1413, 158] width 195 height 23
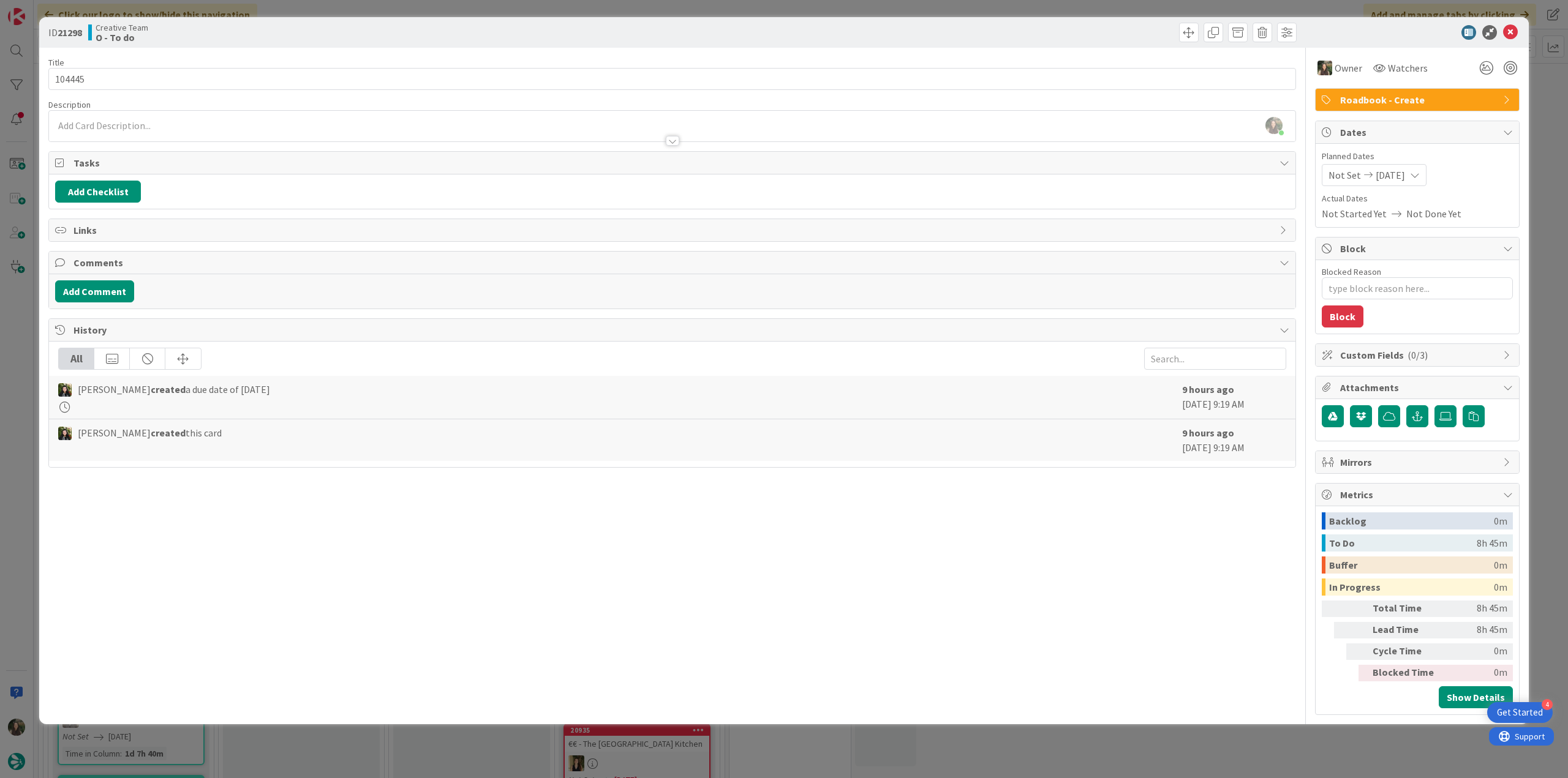
type textarea "x"
click at [1535, 110] on div "ID 21298 Creative Team O - To do Title 6 / 128 104445 Description [PERSON_NAME]…" at bounding box center [784, 389] width 1568 height 778
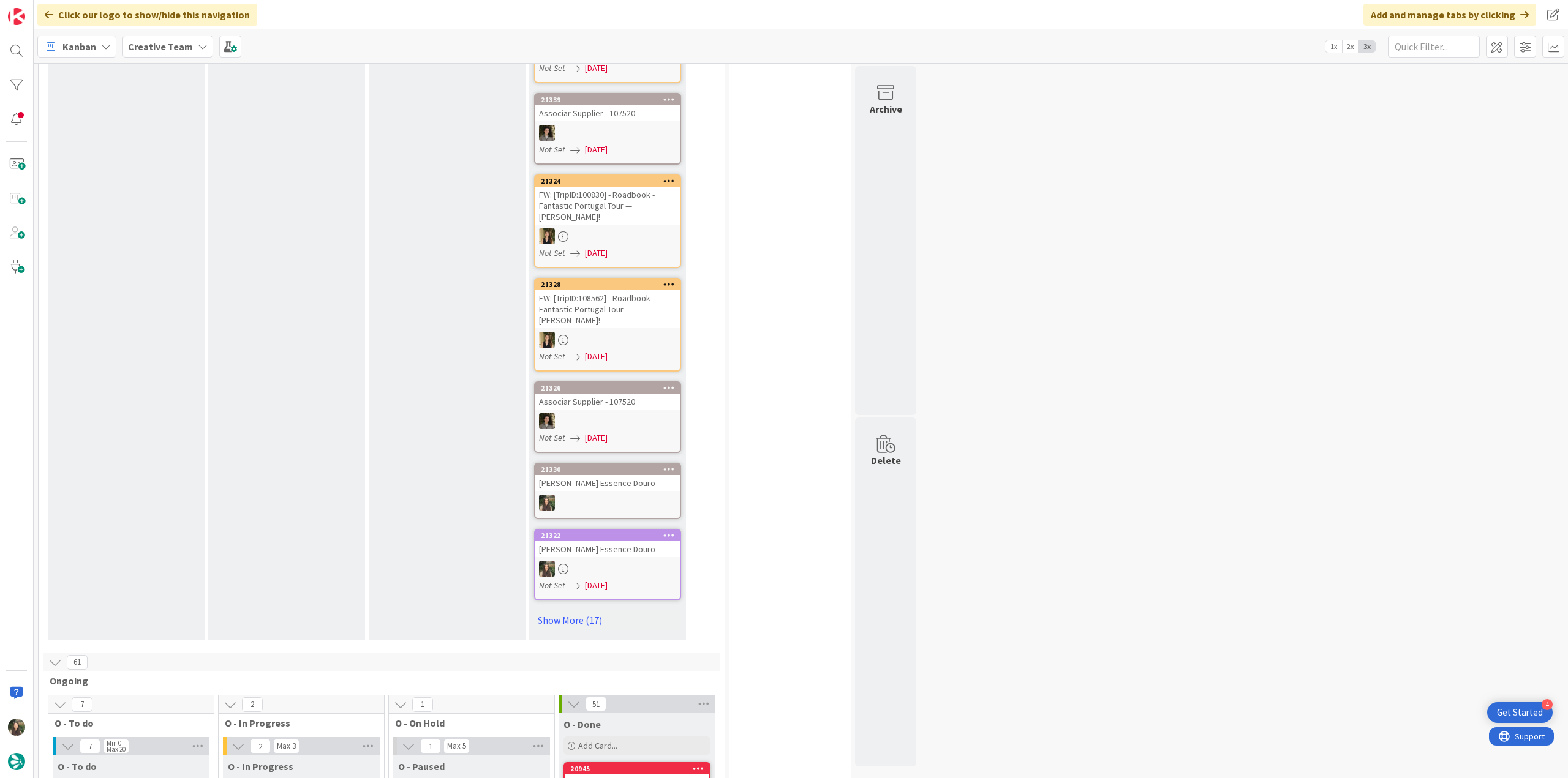
scroll to position [919, 0]
